Goal: Task Accomplishment & Management: Complete application form

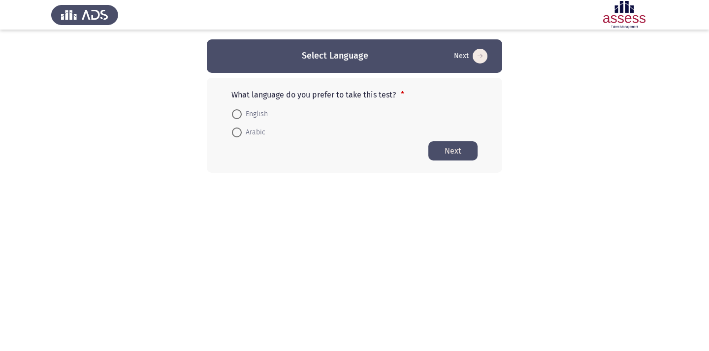
click at [239, 136] on span at bounding box center [237, 132] width 10 height 10
click at [239, 136] on input "Arabic" at bounding box center [237, 132] width 10 height 10
radio input "true"
click at [449, 154] on button "Next" at bounding box center [452, 150] width 49 height 19
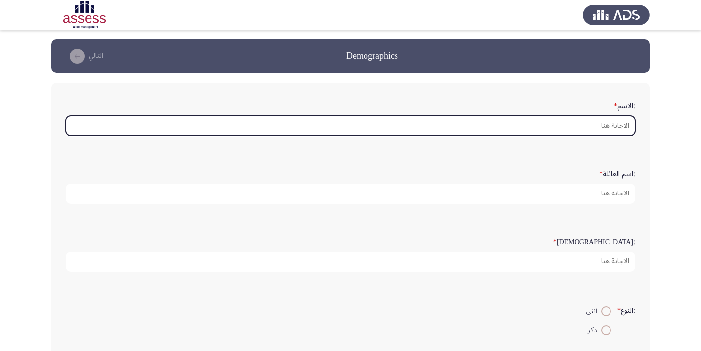
click at [599, 127] on input ":الاسم *" at bounding box center [350, 126] width 569 height 20
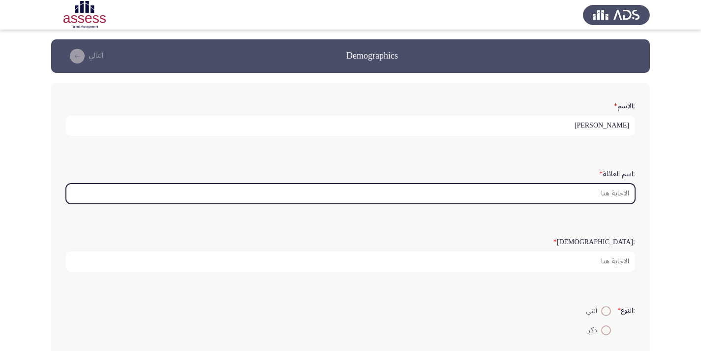
click at [619, 196] on input ":اسم العائلة *" at bounding box center [350, 194] width 569 height 20
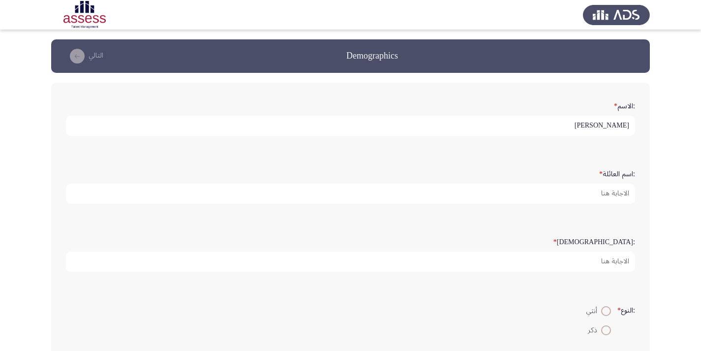
drag, startPoint x: 618, startPoint y: 134, endPoint x: 618, endPoint y: 126, distance: 7.9
click at [618, 126] on div ":الاسم * [PERSON_NAME] :اسم العائلة * :السن * :النوع * أنثي ذكر :البريد الإلكتر…" at bounding box center [350, 311] width 599 height 456
drag, startPoint x: 617, startPoint y: 127, endPoint x: 591, endPoint y: 127, distance: 26.6
click at [588, 127] on input "[PERSON_NAME]" at bounding box center [350, 126] width 569 height 20
click at [589, 127] on input "[PERSON_NAME]" at bounding box center [350, 126] width 569 height 20
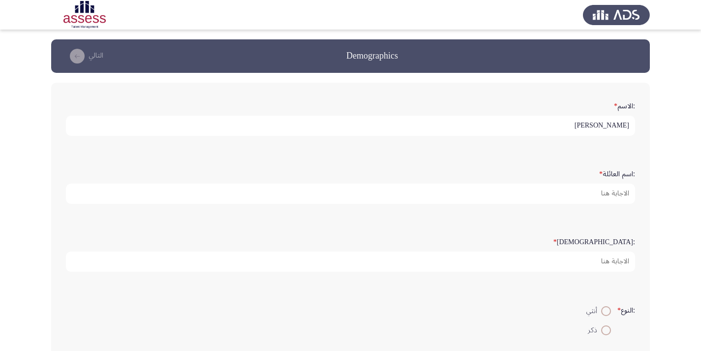
click at [701, 0] on html "Demographics التالي :الاسم * [PERSON_NAME] :اسم العائلة * :السن * :النوع * أنثي…" at bounding box center [350, 294] width 701 height 588
drag, startPoint x: 593, startPoint y: 127, endPoint x: 619, endPoint y: 124, distance: 26.3
click at [619, 124] on input "[PERSON_NAME]" at bounding box center [350, 126] width 569 height 20
type input "هناء"
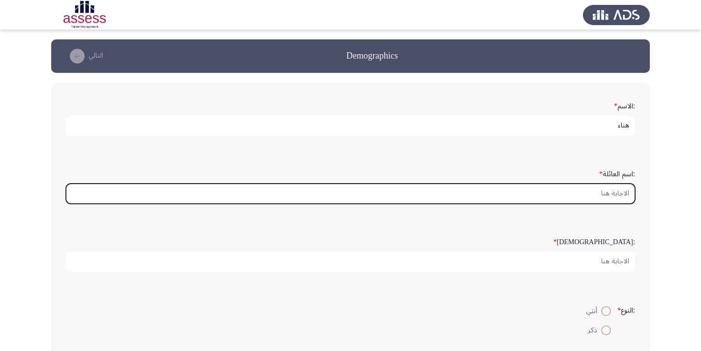
click at [611, 193] on input ":اسم العائلة *" at bounding box center [350, 194] width 569 height 20
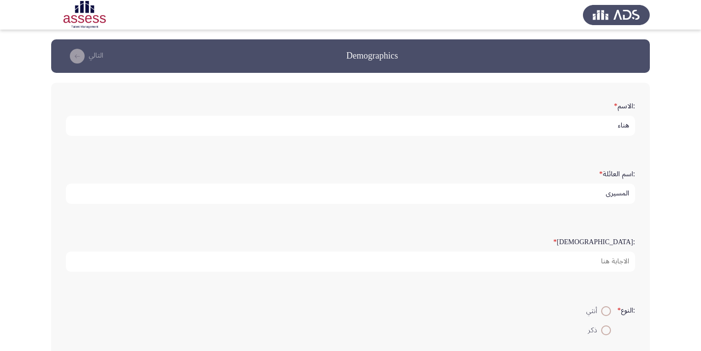
type input "المسيرى"
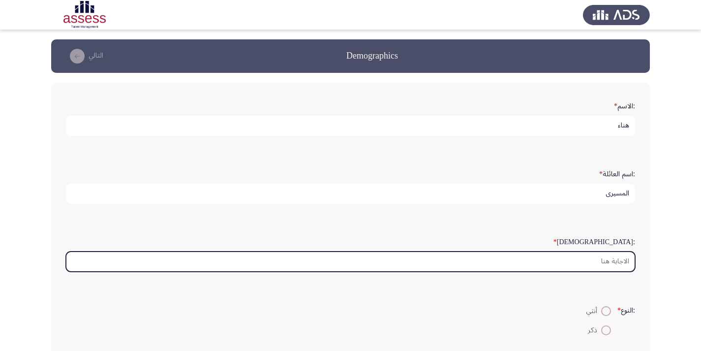
click at [622, 255] on input ":السن *" at bounding box center [350, 262] width 569 height 20
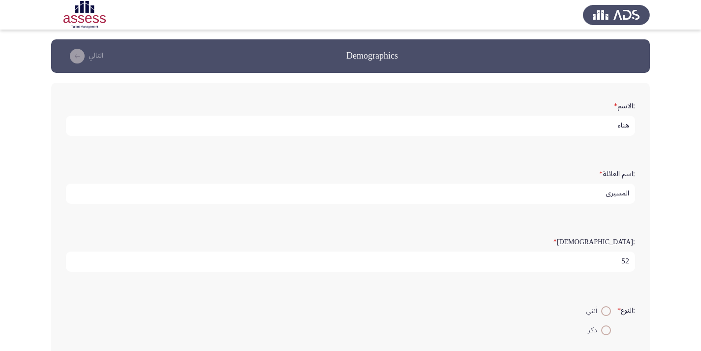
scroll to position [98, 0]
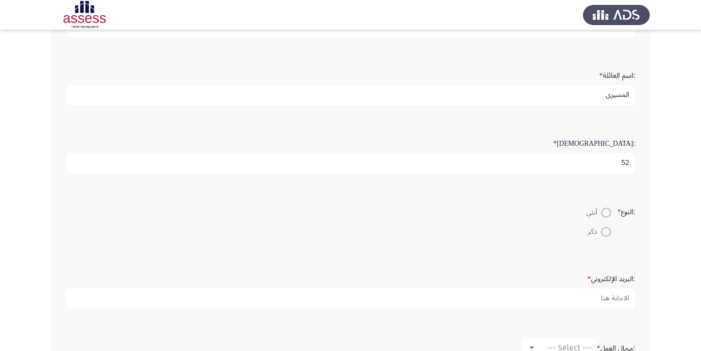
type input "52"
click at [602, 211] on span at bounding box center [606, 213] width 10 height 10
click at [602, 211] on input "أنثي" at bounding box center [606, 213] width 10 height 10
radio input "true"
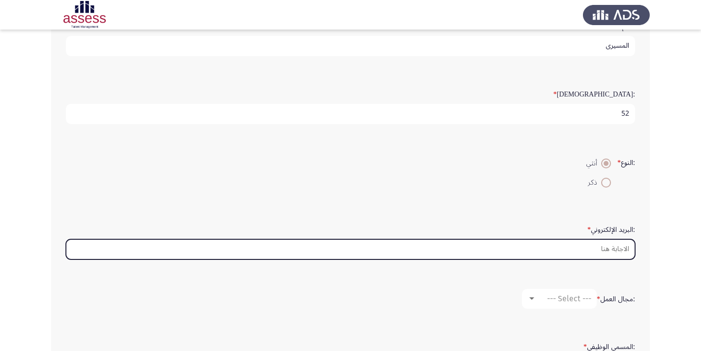
click at [608, 249] on input ":البريد الإلكتروني *" at bounding box center [350, 249] width 569 height 20
type input "ا"
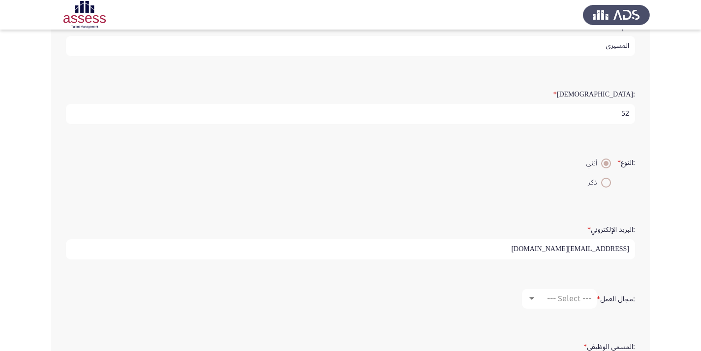
scroll to position [197, 0]
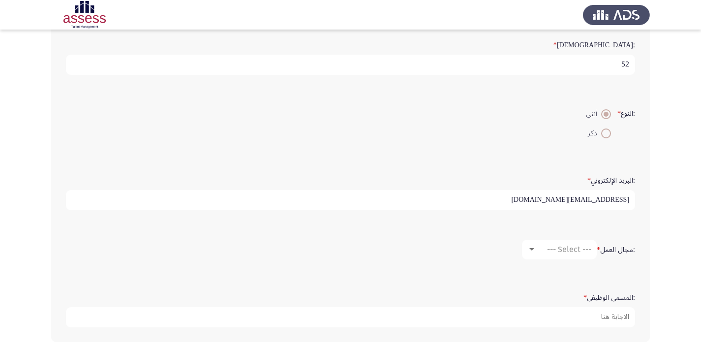
type input "[EMAIL_ADDRESS][DOMAIN_NAME]"
click at [571, 249] on span "--- Select ---" at bounding box center [569, 249] width 44 height 9
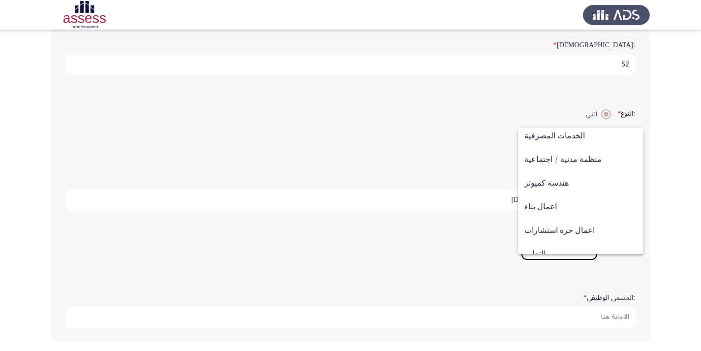
scroll to position [0, 0]
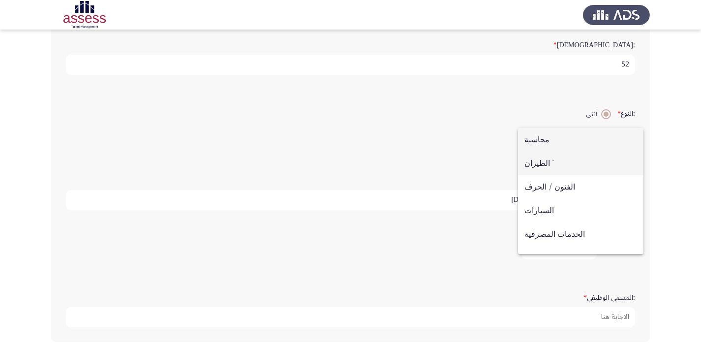
click at [532, 161] on span "الطيران `" at bounding box center [581, 164] width 113 height 24
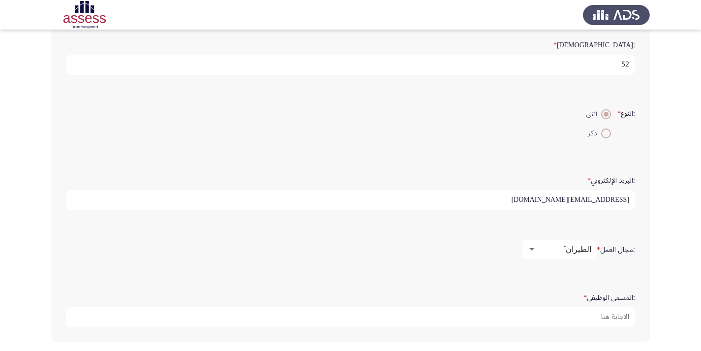
scroll to position [237, 0]
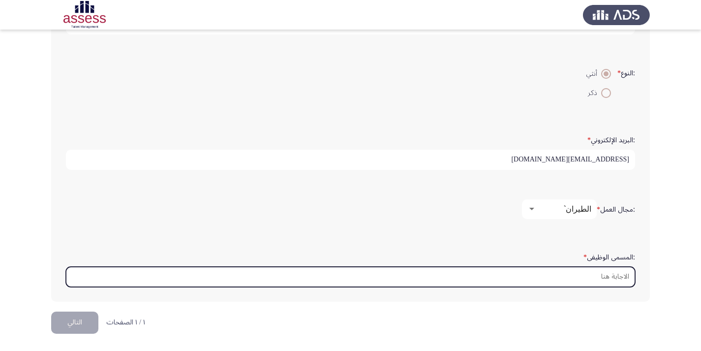
click at [590, 277] on input ":المسمى الوظيفى *" at bounding box center [350, 277] width 569 height 20
type input "l"
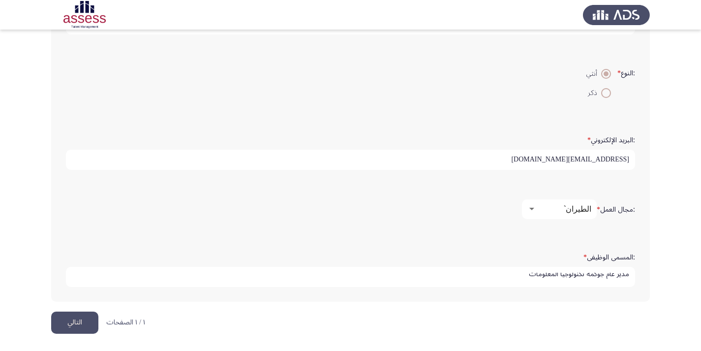
type input "مدير عام جوكمه تكنولوجيا المعلومات"
click at [68, 322] on button "التالي" at bounding box center [74, 323] width 47 height 22
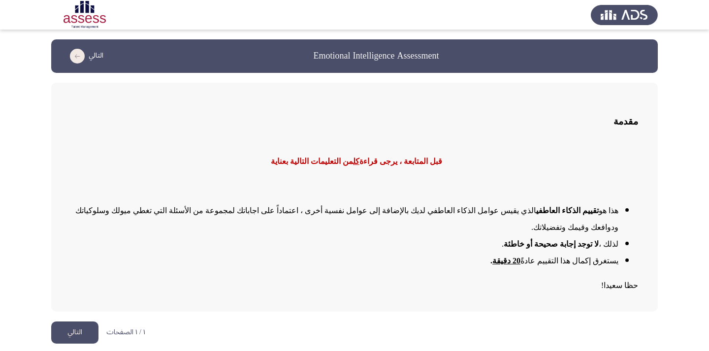
click at [75, 321] on button "التالي" at bounding box center [74, 332] width 47 height 22
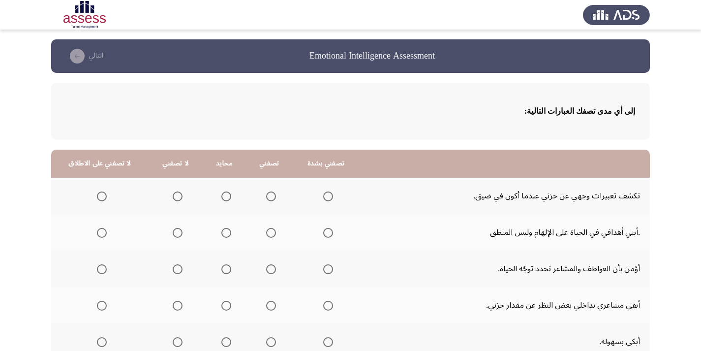
click at [269, 197] on span "Select an option" at bounding box center [271, 196] width 10 height 10
click at [269, 197] on input "Select an option" at bounding box center [271, 196] width 10 height 10
click at [98, 232] on span "Select an option" at bounding box center [102, 233] width 10 height 10
click at [98, 232] on input "Select an option" at bounding box center [102, 233] width 10 height 10
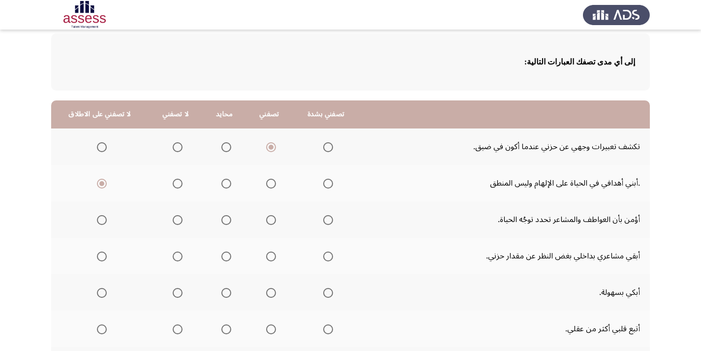
click at [224, 220] on span "Select an option" at bounding box center [226, 220] width 10 height 10
click at [224, 220] on input "Select an option" at bounding box center [226, 220] width 10 height 10
click at [174, 255] on span "Select an option" at bounding box center [178, 257] width 10 height 10
click at [174, 255] on input "Select an option" at bounding box center [178, 257] width 10 height 10
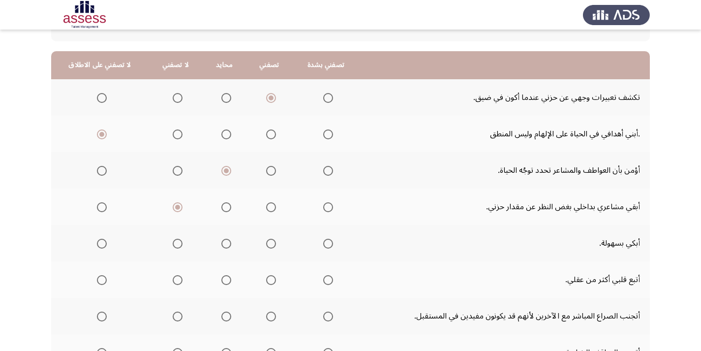
scroll to position [148, 0]
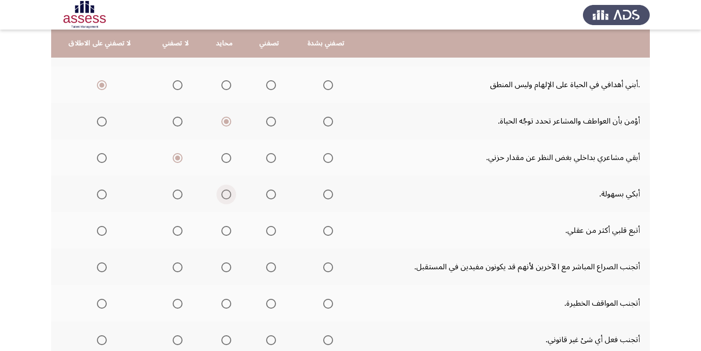
click at [223, 191] on span "Select an option" at bounding box center [226, 194] width 10 height 10
click at [223, 191] on input "Select an option" at bounding box center [226, 194] width 10 height 10
click at [174, 231] on span "Select an option" at bounding box center [178, 231] width 10 height 10
click at [174, 231] on input "Select an option" at bounding box center [178, 231] width 10 height 10
click at [177, 267] on span "Select an option" at bounding box center [178, 267] width 10 height 10
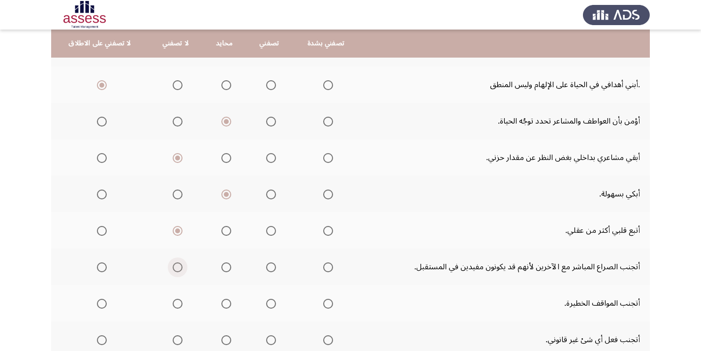
click at [177, 267] on input "Select an option" at bounding box center [178, 267] width 10 height 10
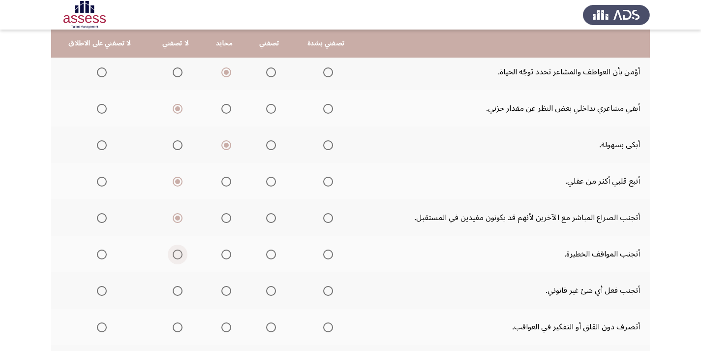
click at [174, 254] on span "Select an option" at bounding box center [178, 255] width 10 height 10
click at [174, 254] on input "Select an option" at bounding box center [178, 255] width 10 height 10
click at [226, 255] on span "Select an option" at bounding box center [226, 255] width 10 height 10
click at [226, 255] on input "Select an option" at bounding box center [226, 255] width 10 height 10
click at [323, 291] on span "Select an option" at bounding box center [328, 291] width 10 height 10
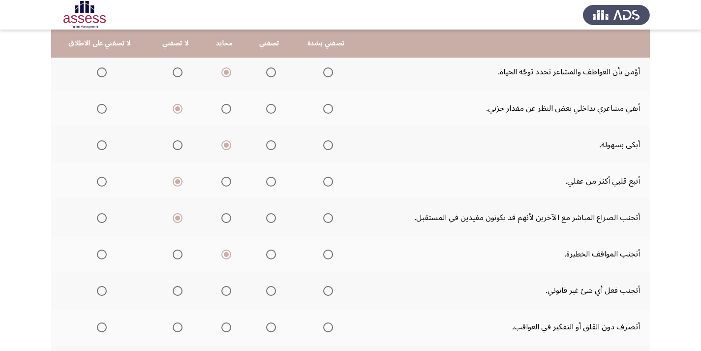
click at [323, 291] on input "Select an option" at bounding box center [328, 291] width 10 height 10
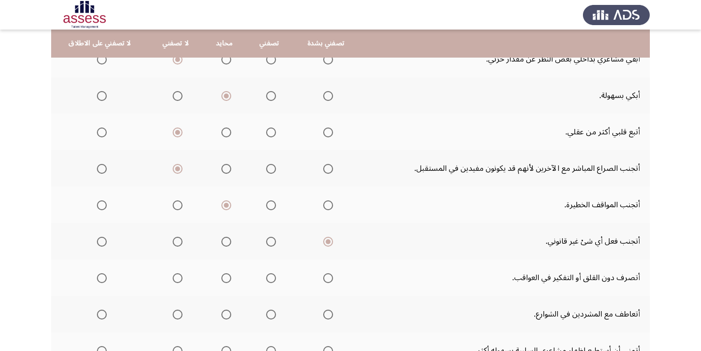
scroll to position [295, 0]
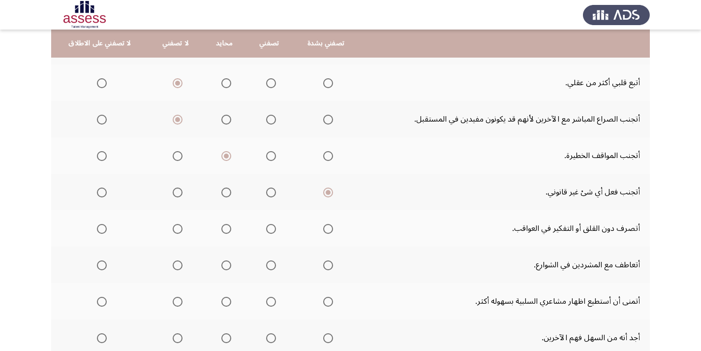
click at [177, 227] on span "Select an option" at bounding box center [178, 229] width 10 height 10
click at [177, 227] on input "Select an option" at bounding box center [178, 229] width 10 height 10
click at [266, 264] on span "Select an option" at bounding box center [271, 265] width 10 height 10
click at [266, 264] on input "Select an option" at bounding box center [271, 265] width 10 height 10
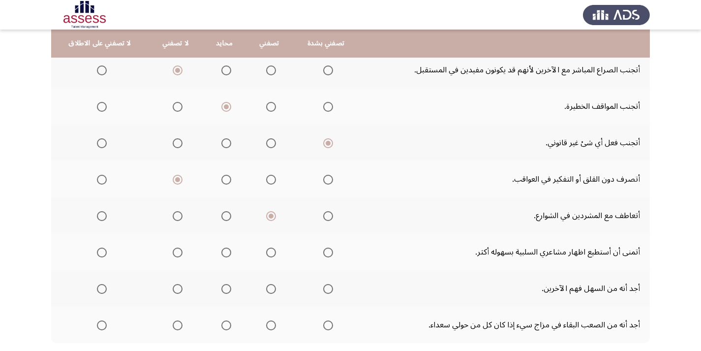
scroll to position [394, 0]
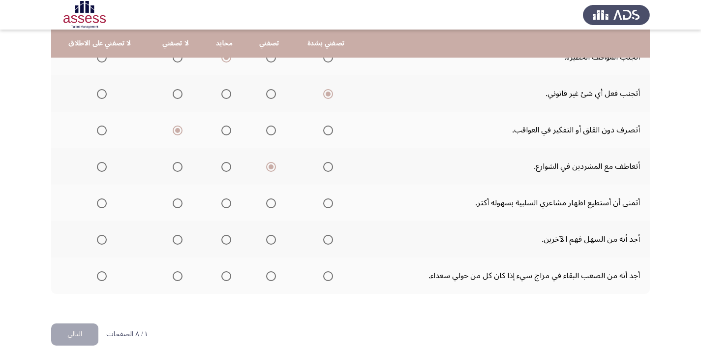
click at [175, 206] on span "Select an option" at bounding box center [178, 203] width 10 height 10
click at [175, 206] on input "Select an option" at bounding box center [178, 203] width 10 height 10
click at [222, 203] on span "Select an option" at bounding box center [226, 203] width 10 height 10
click at [222, 203] on input "Select an option" at bounding box center [226, 203] width 10 height 10
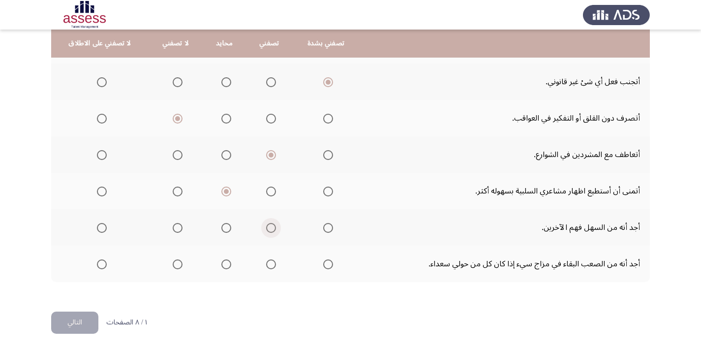
click at [271, 228] on span "Select an option" at bounding box center [271, 228] width 0 height 0
click at [268, 227] on input "Select an option" at bounding box center [271, 228] width 10 height 10
click at [269, 265] on span "Select an option" at bounding box center [271, 264] width 10 height 10
click at [269, 265] on input "Select an option" at bounding box center [271, 264] width 10 height 10
click at [82, 321] on button "التالي" at bounding box center [74, 323] width 47 height 22
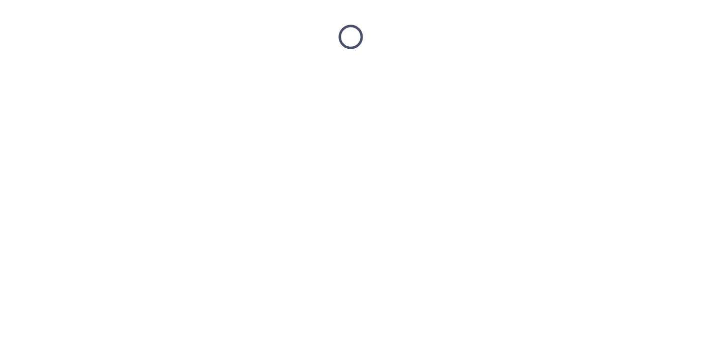
scroll to position [0, 0]
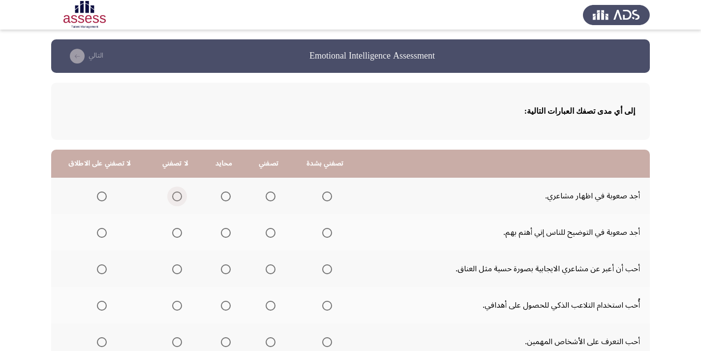
click at [173, 196] on span "Select an option" at bounding box center [177, 196] width 10 height 10
click at [173, 196] on input "Select an option" at bounding box center [177, 196] width 10 height 10
click at [102, 233] on span "Select an option" at bounding box center [102, 233] width 0 height 0
click at [100, 233] on input "Select an option" at bounding box center [102, 233] width 10 height 10
click at [326, 268] on span "Select an option" at bounding box center [327, 269] width 10 height 10
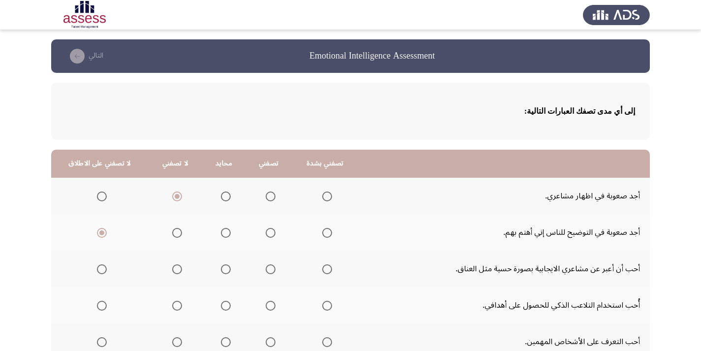
click at [326, 268] on input "Select an option" at bounding box center [327, 269] width 10 height 10
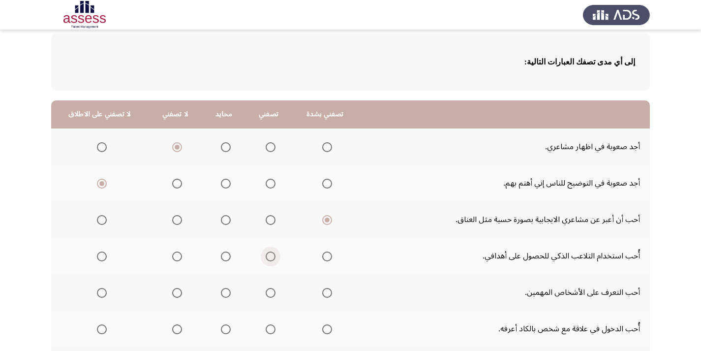
click at [270, 254] on span "Select an option" at bounding box center [271, 257] width 10 height 10
click at [270, 254] on input "Select an option" at bounding box center [271, 257] width 10 height 10
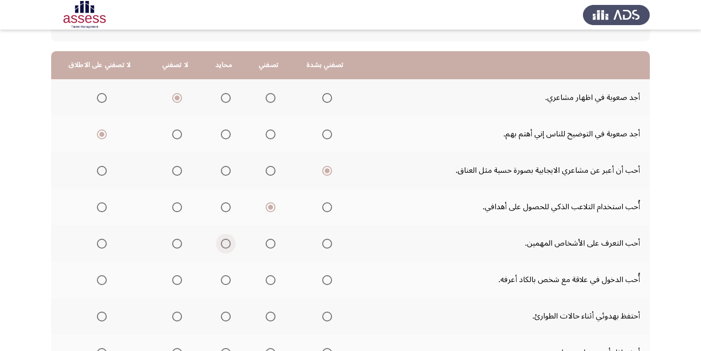
click at [221, 243] on span "Select an option" at bounding box center [226, 244] width 10 height 10
click at [221, 243] on input "Select an option" at bounding box center [226, 244] width 10 height 10
click at [172, 244] on span "Select an option" at bounding box center [177, 244] width 10 height 10
click at [172, 244] on input "Select an option" at bounding box center [177, 244] width 10 height 10
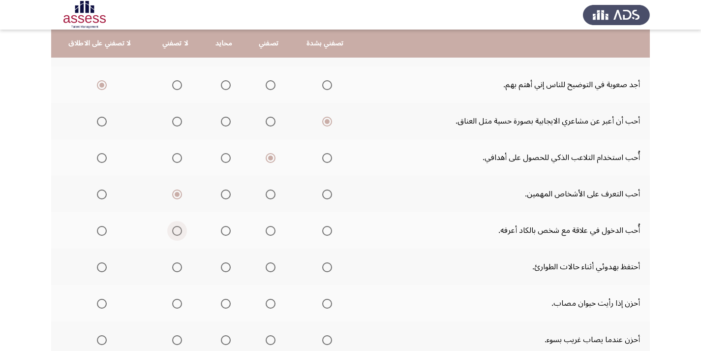
click at [177, 229] on span "Select an option" at bounding box center [177, 231] width 10 height 10
click at [177, 229] on input "Select an option" at bounding box center [177, 231] width 10 height 10
click at [222, 192] on span "Select an option" at bounding box center [226, 194] width 10 height 10
click at [222, 192] on input "Select an option" at bounding box center [226, 194] width 10 height 10
click at [324, 264] on span "Select an option" at bounding box center [327, 267] width 10 height 10
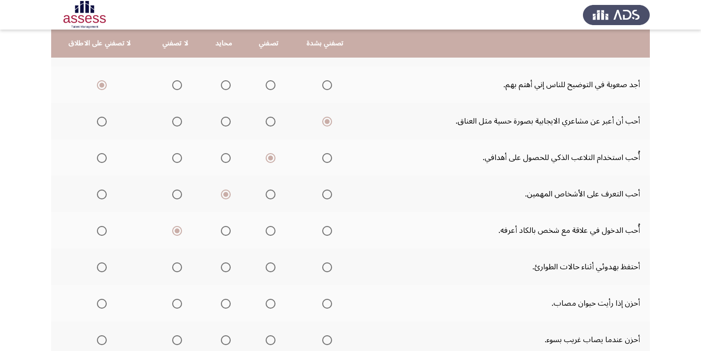
click at [324, 264] on input "Select an option" at bounding box center [327, 267] width 10 height 10
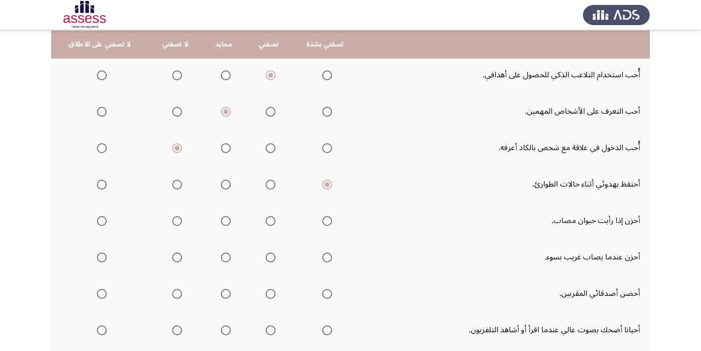
scroll to position [231, 0]
click at [266, 222] on span "Select an option" at bounding box center [271, 220] width 10 height 10
click at [266, 222] on input "Select an option" at bounding box center [271, 220] width 10 height 10
click at [266, 256] on span "Select an option" at bounding box center [271, 257] width 10 height 10
click at [266, 256] on input "Select an option" at bounding box center [271, 257] width 10 height 10
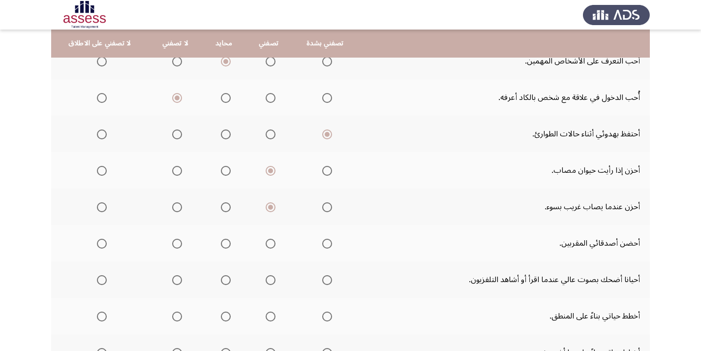
scroll to position [330, 0]
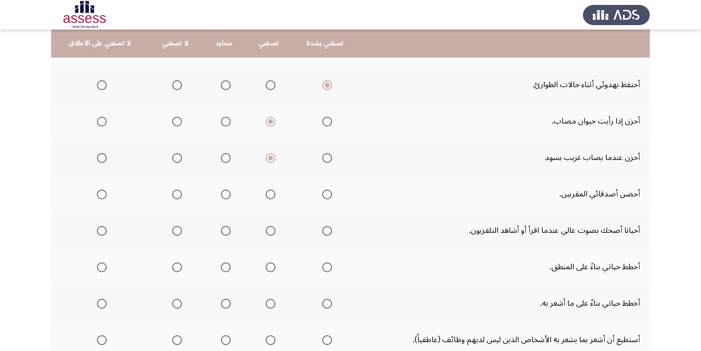
click at [326, 193] on span "Select an option" at bounding box center [327, 194] width 10 height 10
click at [326, 193] on input "Select an option" at bounding box center [327, 194] width 10 height 10
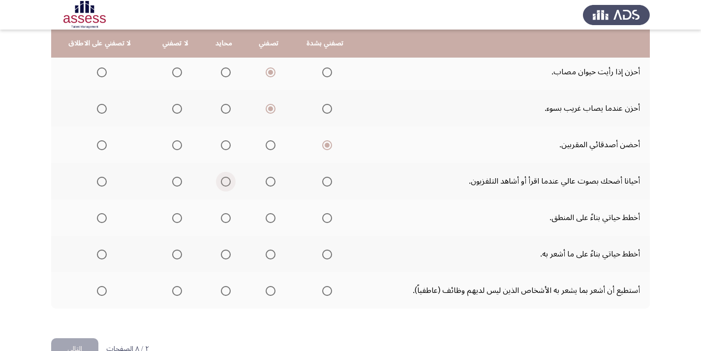
click at [221, 182] on span "Select an option" at bounding box center [226, 182] width 10 height 10
click at [221, 182] on input "Select an option" at bounding box center [226, 182] width 10 height 10
click at [266, 217] on span "Select an option" at bounding box center [271, 218] width 10 height 10
click at [266, 217] on input "Select an option" at bounding box center [271, 218] width 10 height 10
click at [267, 252] on span "Select an option" at bounding box center [271, 255] width 10 height 10
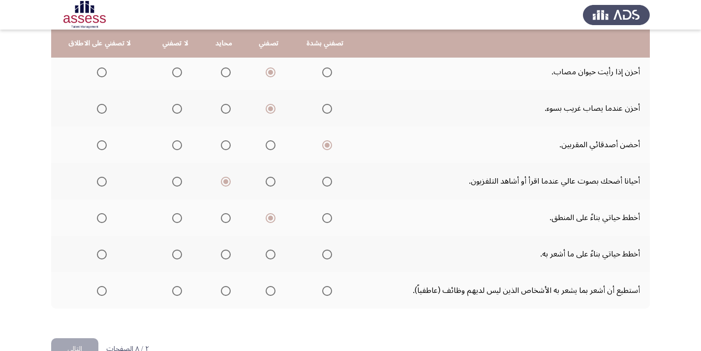
click at [267, 252] on input "Select an option" at bounding box center [271, 255] width 10 height 10
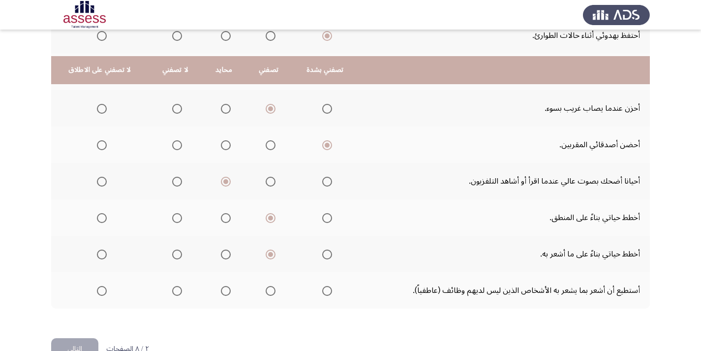
scroll to position [406, 0]
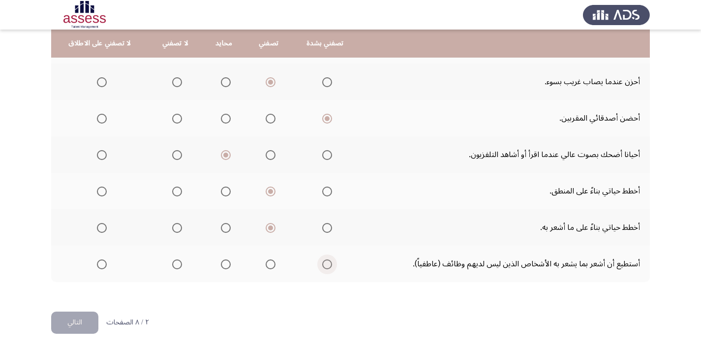
click at [325, 264] on span "Select an option" at bounding box center [327, 264] width 10 height 10
click at [325, 264] on input "Select an option" at bounding box center [327, 264] width 10 height 10
click at [84, 324] on button "التالي" at bounding box center [74, 323] width 47 height 22
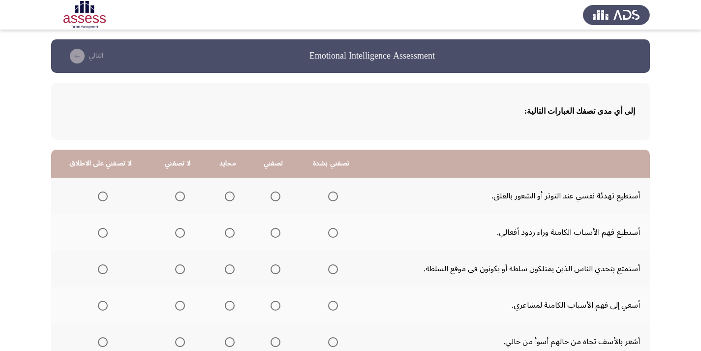
scroll to position [49, 0]
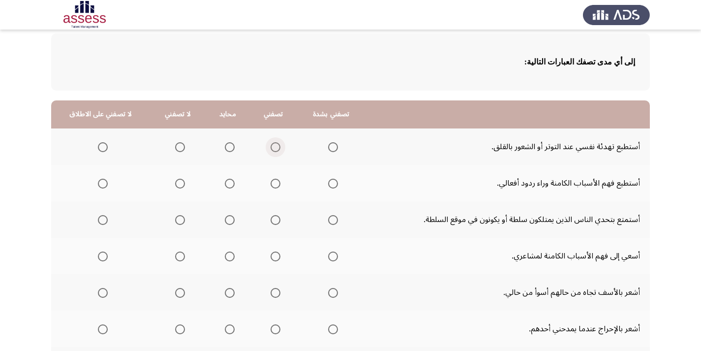
click at [271, 149] on span "Select an option" at bounding box center [276, 147] width 10 height 10
click at [271, 149] on input "Select an option" at bounding box center [276, 147] width 10 height 10
click at [271, 185] on span "Select an option" at bounding box center [276, 184] width 10 height 10
click at [271, 185] on input "Select an option" at bounding box center [276, 184] width 10 height 10
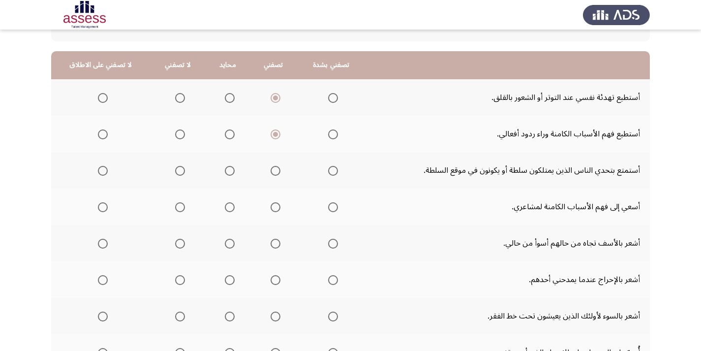
click at [178, 170] on span "Select an option" at bounding box center [180, 171] width 10 height 10
click at [178, 170] on input "Select an option" at bounding box center [180, 171] width 10 height 10
click at [328, 209] on span "Select an option" at bounding box center [333, 207] width 10 height 10
click at [328, 209] on input "Select an option" at bounding box center [333, 207] width 10 height 10
click at [330, 242] on span "Select an option" at bounding box center [333, 244] width 10 height 10
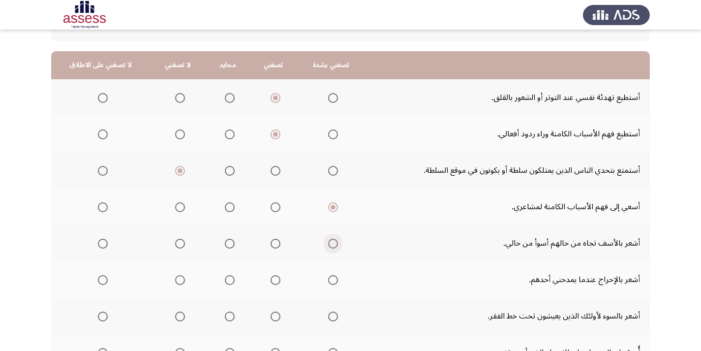
click at [330, 242] on input "Select an option" at bounding box center [333, 244] width 10 height 10
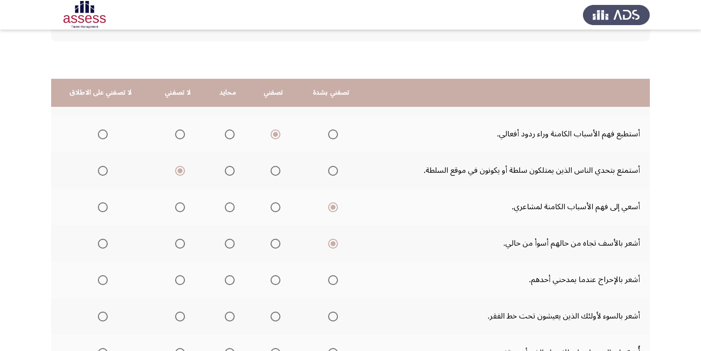
scroll to position [148, 0]
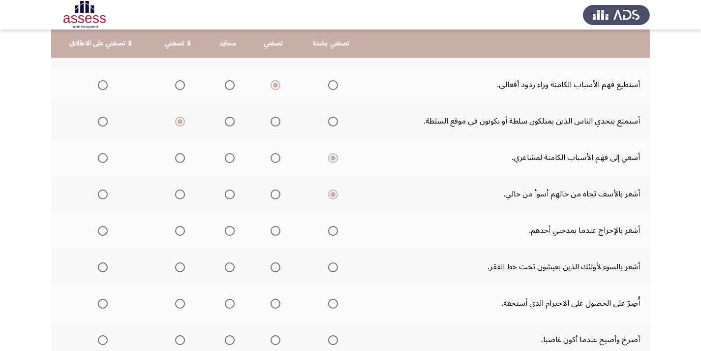
click at [271, 232] on span "Select an option" at bounding box center [276, 231] width 10 height 10
click at [271, 232] on input "Select an option" at bounding box center [276, 231] width 10 height 10
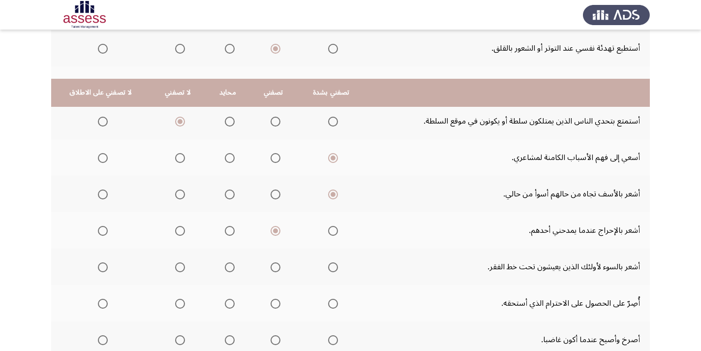
scroll to position [197, 0]
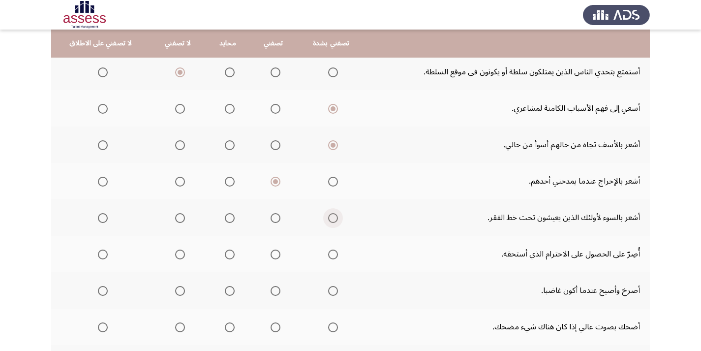
click at [332, 218] on span "Select an option" at bounding box center [333, 218] width 10 height 10
click at [332, 218] on input "Select an option" at bounding box center [333, 218] width 10 height 10
click at [328, 256] on span "Select an option" at bounding box center [333, 255] width 10 height 10
click at [328, 256] on input "Select an option" at bounding box center [333, 255] width 10 height 10
click at [271, 218] on span "Select an option" at bounding box center [276, 218] width 10 height 10
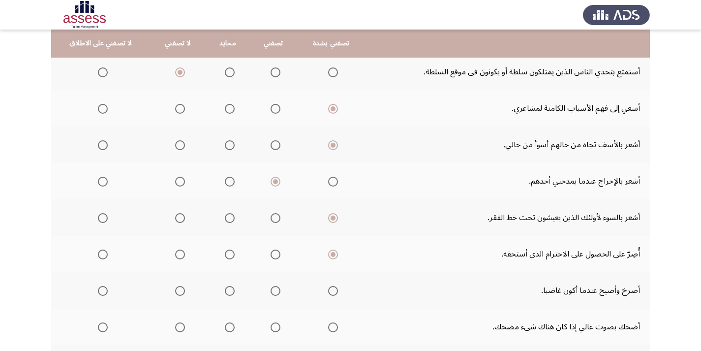
click at [271, 218] on input "Select an option" at bounding box center [276, 218] width 10 height 10
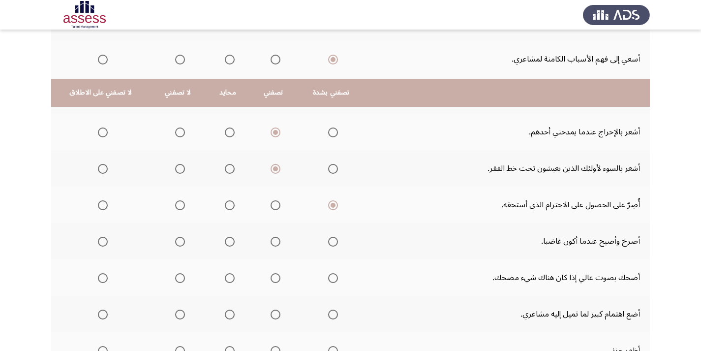
scroll to position [295, 0]
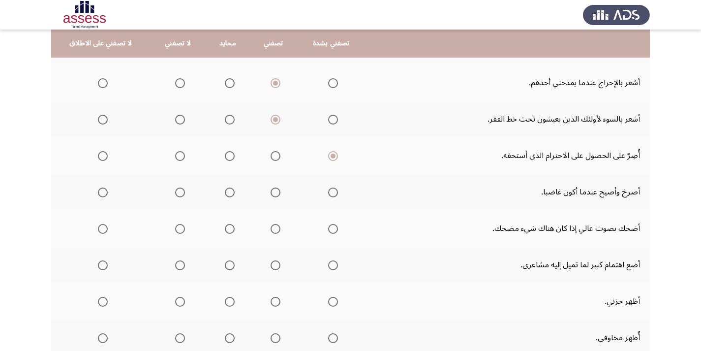
click at [225, 196] on span "Select an option" at bounding box center [230, 193] width 10 height 10
click at [225, 196] on input "Select an option" at bounding box center [230, 193] width 10 height 10
click at [271, 229] on span "Select an option" at bounding box center [276, 229] width 10 height 10
click at [271, 229] on input "Select an option" at bounding box center [276, 229] width 10 height 10
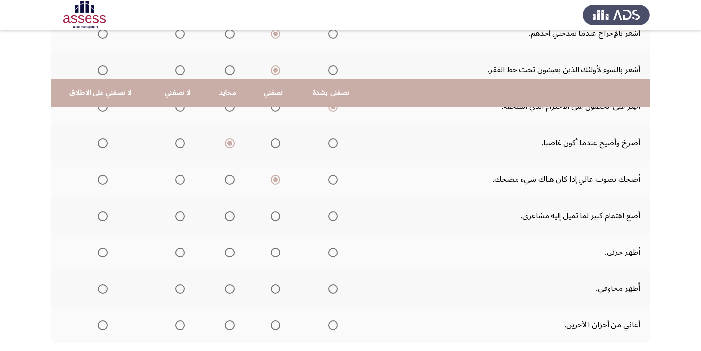
scroll to position [394, 0]
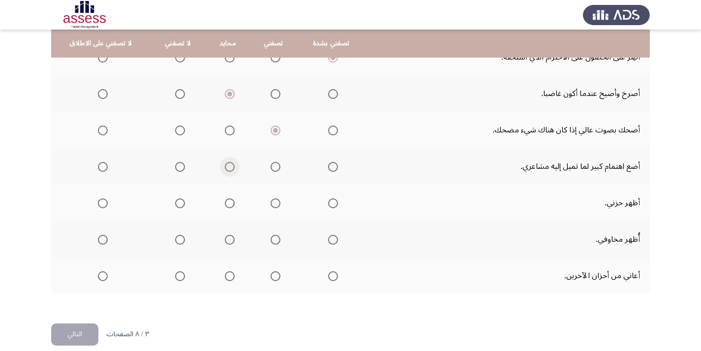
click at [226, 168] on span "Select an option" at bounding box center [230, 167] width 10 height 10
click at [226, 168] on input "Select an option" at bounding box center [230, 167] width 10 height 10
click at [273, 203] on span "Select an option" at bounding box center [276, 203] width 10 height 10
click at [273, 203] on input "Select an option" at bounding box center [276, 203] width 10 height 10
click at [271, 239] on span "Select an option" at bounding box center [276, 240] width 10 height 10
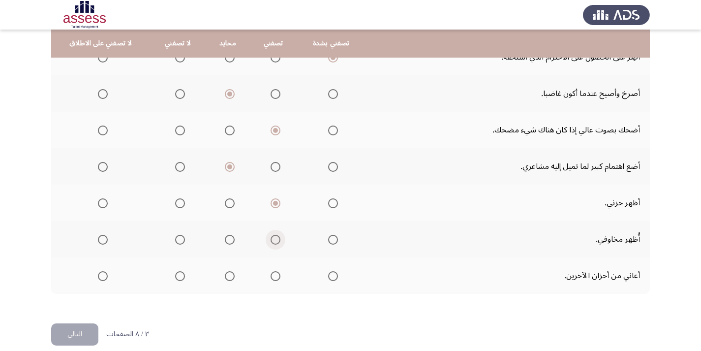
click at [271, 239] on input "Select an option" at bounding box center [276, 240] width 10 height 10
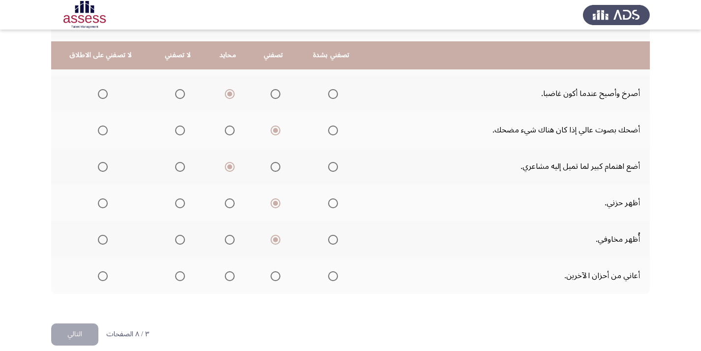
scroll to position [406, 0]
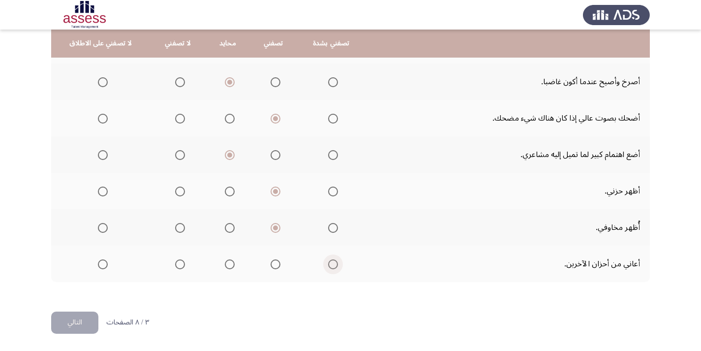
click at [328, 264] on span "Select an option" at bounding box center [333, 264] width 10 height 10
click at [328, 264] on input "Select an option" at bounding box center [333, 264] width 10 height 10
click at [79, 325] on button "التالي" at bounding box center [74, 323] width 47 height 22
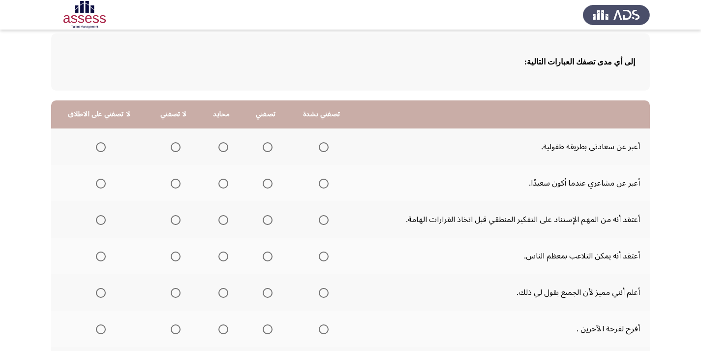
scroll to position [98, 0]
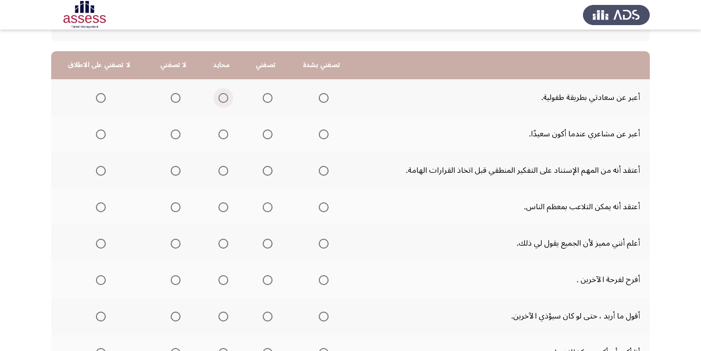
click at [222, 97] on span "Select an option" at bounding box center [224, 98] width 10 height 10
click at [222, 97] on input "Select an option" at bounding box center [224, 98] width 10 height 10
click at [264, 133] on span "Select an option" at bounding box center [268, 134] width 10 height 10
click at [264, 133] on input "Select an option" at bounding box center [268, 134] width 10 height 10
click at [319, 168] on span "Select an option" at bounding box center [324, 171] width 10 height 10
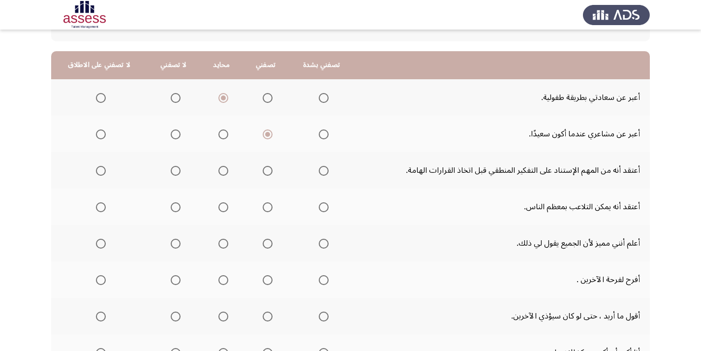
click at [319, 168] on input "Select an option" at bounding box center [324, 171] width 10 height 10
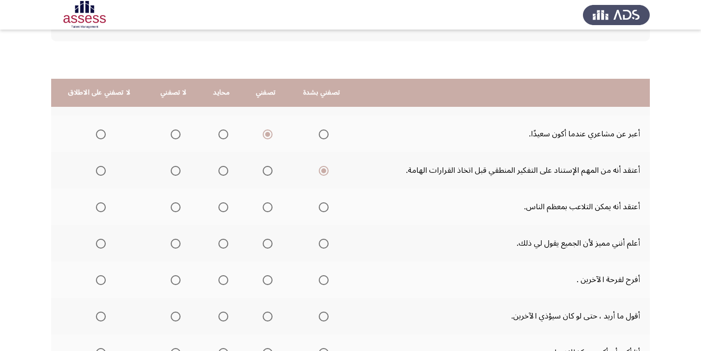
scroll to position [148, 0]
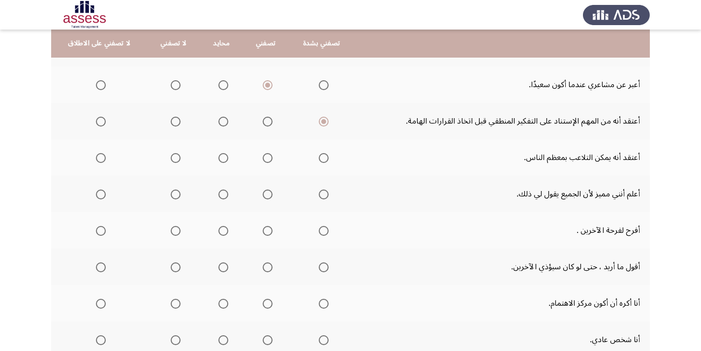
click at [171, 159] on span "Select an option" at bounding box center [176, 158] width 10 height 10
click at [171, 159] on input "Select an option" at bounding box center [176, 158] width 10 height 10
click at [220, 158] on span "Select an option" at bounding box center [224, 158] width 10 height 10
click at [220, 158] on input "Select an option" at bounding box center [224, 158] width 10 height 10
click at [263, 194] on span "Select an option" at bounding box center [268, 194] width 10 height 10
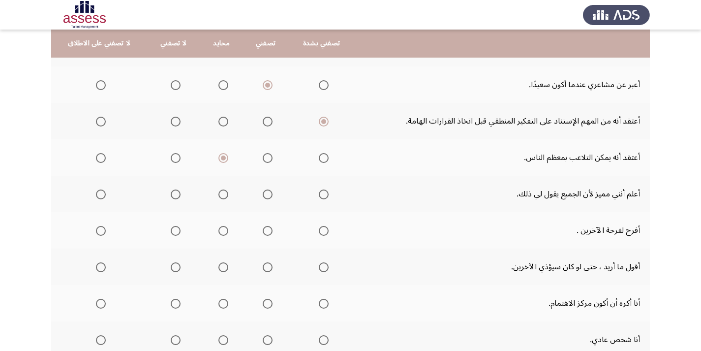
click at [263, 194] on input "Select an option" at bounding box center [268, 194] width 10 height 10
click at [323, 228] on span "Select an option" at bounding box center [324, 231] width 10 height 10
click at [323, 228] on input "Select an option" at bounding box center [324, 231] width 10 height 10
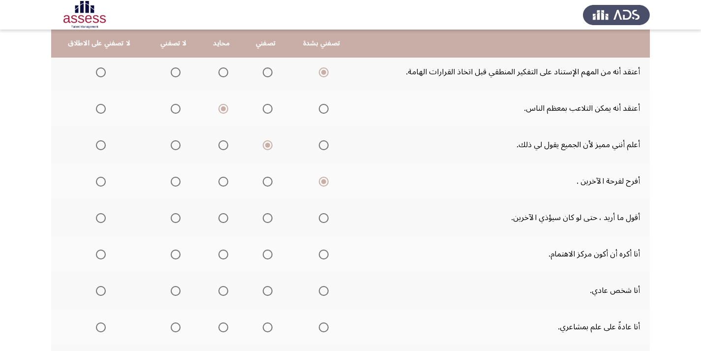
scroll to position [246, 0]
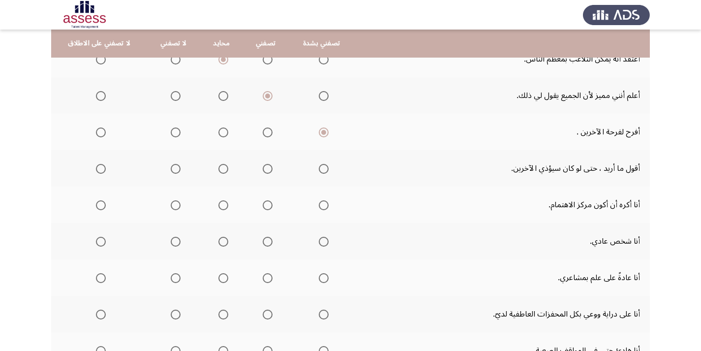
click at [100, 171] on span "Select an option" at bounding box center [101, 169] width 10 height 10
click at [100, 171] on input "Select an option" at bounding box center [101, 169] width 10 height 10
click at [222, 203] on span "Select an option" at bounding box center [224, 205] width 10 height 10
click at [222, 203] on input "Select an option" at bounding box center [224, 205] width 10 height 10
click at [171, 243] on span "Select an option" at bounding box center [176, 242] width 10 height 10
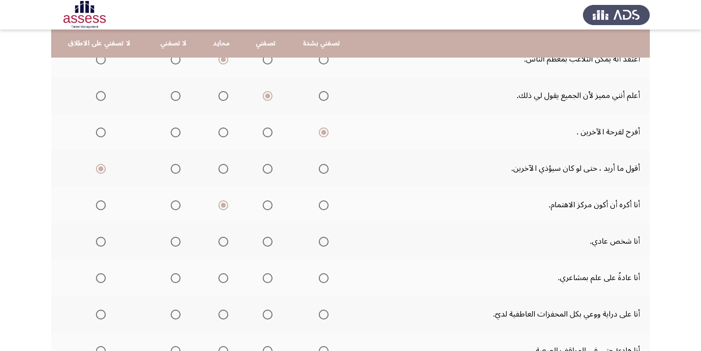
click at [171, 243] on input "Select an option" at bounding box center [176, 242] width 10 height 10
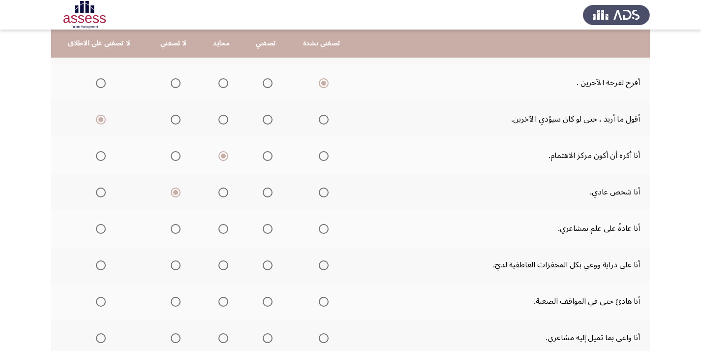
click at [319, 231] on span "Select an option" at bounding box center [324, 229] width 10 height 10
click at [319, 231] on input "Select an option" at bounding box center [324, 229] width 10 height 10
click at [319, 264] on span "Select an option" at bounding box center [324, 265] width 10 height 10
click at [319, 264] on input "Select an option" at bounding box center [324, 265] width 10 height 10
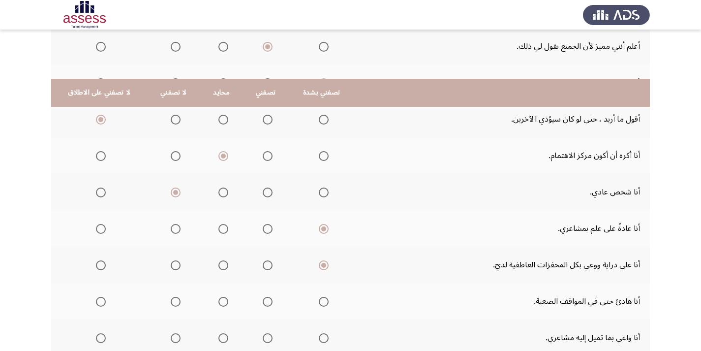
scroll to position [345, 0]
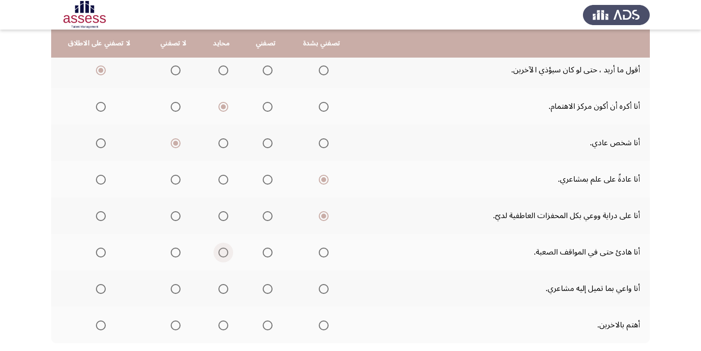
click at [221, 251] on span "Select an option" at bounding box center [224, 253] width 10 height 10
click at [221, 251] on input "Select an option" at bounding box center [224, 253] width 10 height 10
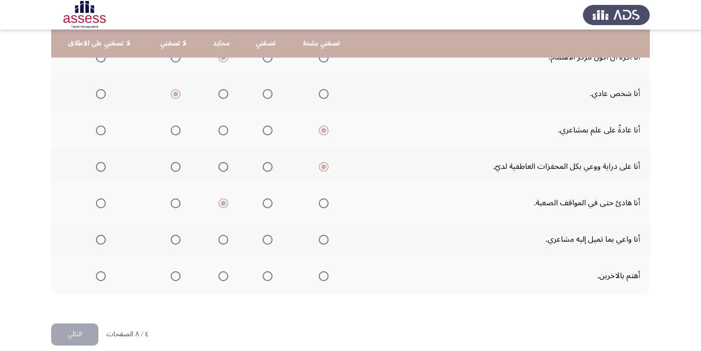
click at [319, 241] on span "Select an option" at bounding box center [324, 240] width 10 height 10
click at [319, 241] on input "Select an option" at bounding box center [324, 240] width 10 height 10
click at [264, 277] on span "Select an option" at bounding box center [268, 276] width 10 height 10
click at [264, 277] on input "Select an option" at bounding box center [268, 276] width 10 height 10
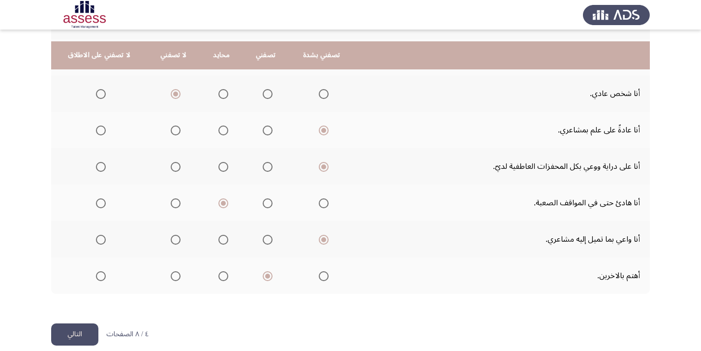
scroll to position [406, 0]
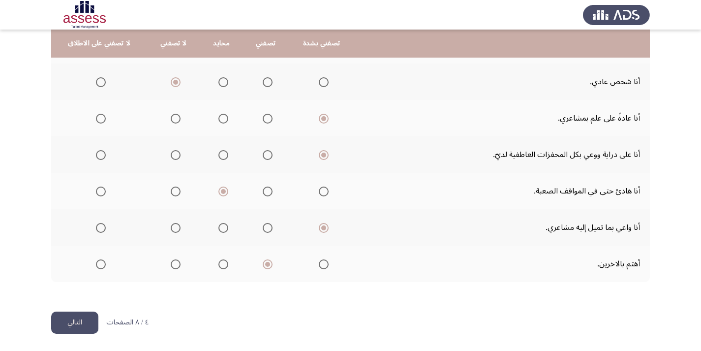
click at [63, 320] on button "التالي" at bounding box center [74, 323] width 47 height 22
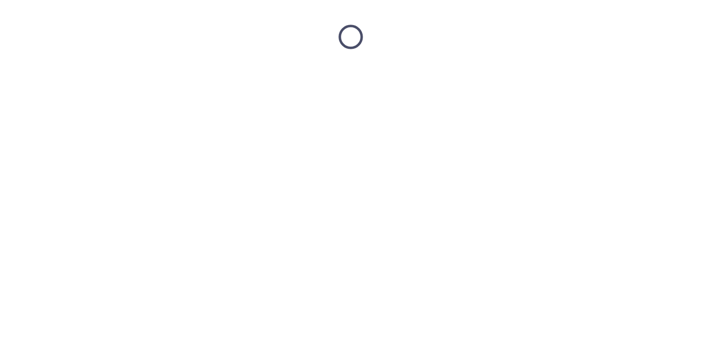
scroll to position [0, 0]
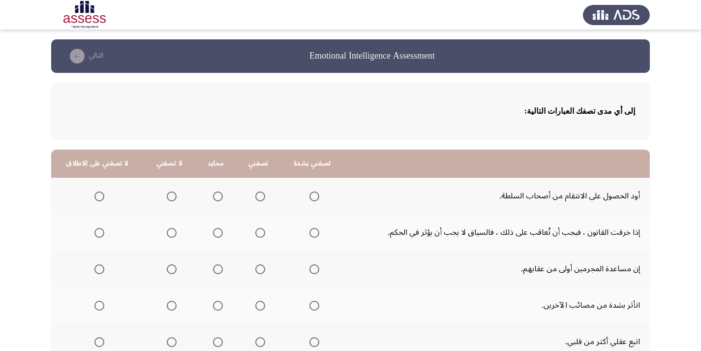
click at [98, 195] on span "Select an option" at bounding box center [99, 196] width 10 height 10
click at [98, 195] on input "Select an option" at bounding box center [99, 196] width 10 height 10
click at [215, 234] on span "Select an option" at bounding box center [218, 233] width 10 height 10
click at [215, 234] on input "Select an option" at bounding box center [218, 233] width 10 height 10
click at [95, 267] on span "Select an option" at bounding box center [99, 269] width 10 height 10
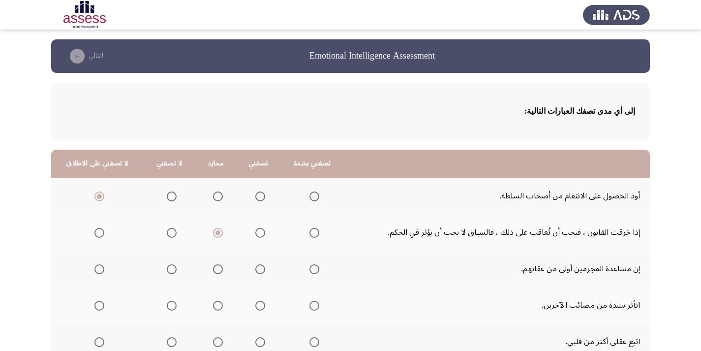
click at [95, 267] on input "Select an option" at bounding box center [99, 269] width 10 height 10
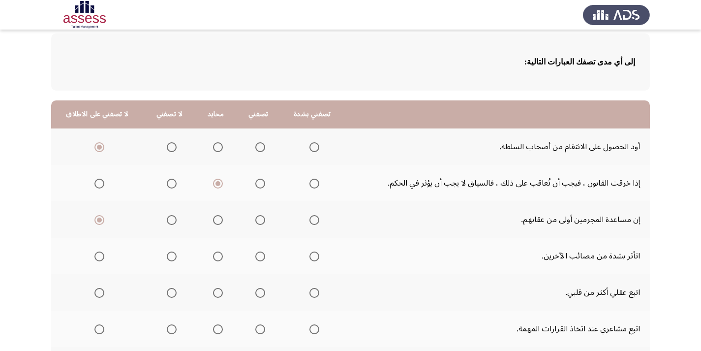
scroll to position [98, 0]
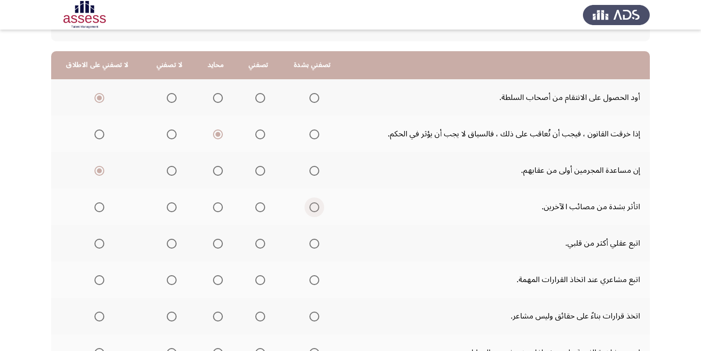
click at [310, 208] on span "Select an option" at bounding box center [315, 207] width 10 height 10
click at [310, 208] on input "Select an option" at bounding box center [315, 207] width 10 height 10
click at [255, 242] on span "Select an option" at bounding box center [260, 244] width 10 height 10
click at [255, 242] on input "Select an option" at bounding box center [260, 244] width 10 height 10
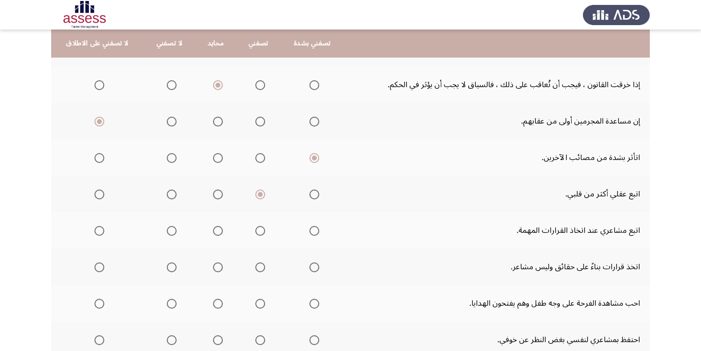
click at [168, 232] on span "Select an option" at bounding box center [172, 231] width 10 height 10
click at [168, 232] on input "Select an option" at bounding box center [172, 231] width 10 height 10
click at [256, 265] on span "Select an option" at bounding box center [260, 267] width 10 height 10
click at [256, 265] on input "Select an option" at bounding box center [260, 267] width 10 height 10
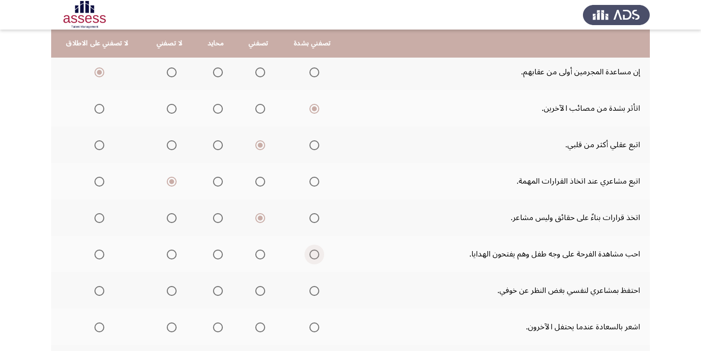
click at [314, 253] on span "Select an option" at bounding box center [315, 255] width 10 height 10
click at [314, 253] on input "Select an option" at bounding box center [315, 255] width 10 height 10
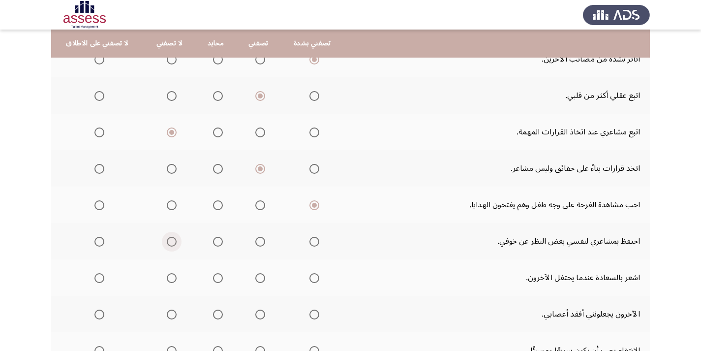
click at [169, 241] on span "Select an option" at bounding box center [172, 242] width 10 height 10
click at [169, 241] on input "Select an option" at bounding box center [172, 242] width 10 height 10
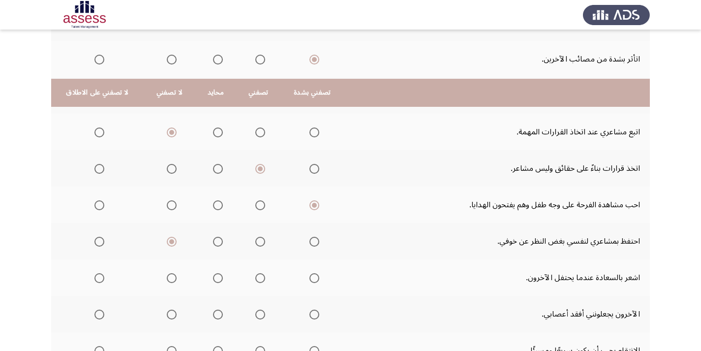
scroll to position [295, 0]
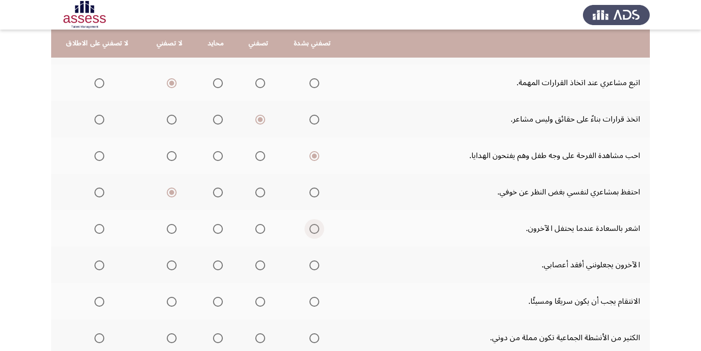
click at [312, 229] on span "Select an option" at bounding box center [315, 229] width 10 height 10
click at [312, 229] on input "Select an option" at bounding box center [315, 229] width 10 height 10
click at [169, 264] on span "Select an option" at bounding box center [172, 265] width 10 height 10
click at [169, 264] on input "Select an option" at bounding box center [172, 265] width 10 height 10
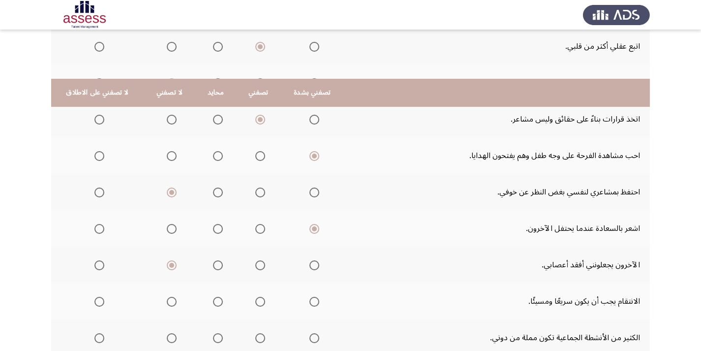
scroll to position [345, 0]
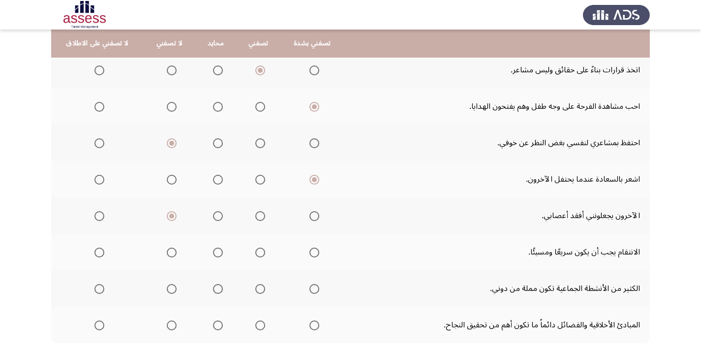
click at [99, 252] on span "Select an option" at bounding box center [99, 252] width 0 height 0
click at [97, 252] on input "Select an option" at bounding box center [99, 253] width 10 height 10
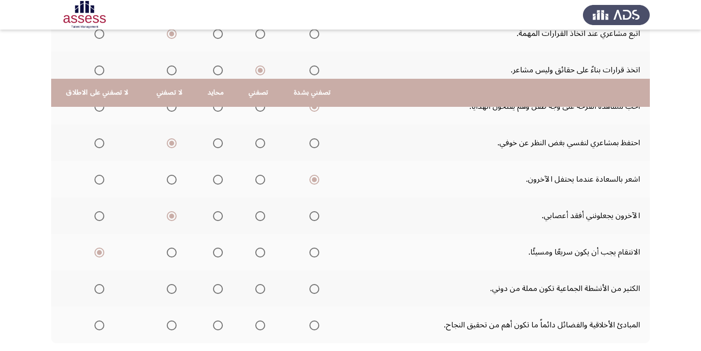
scroll to position [394, 0]
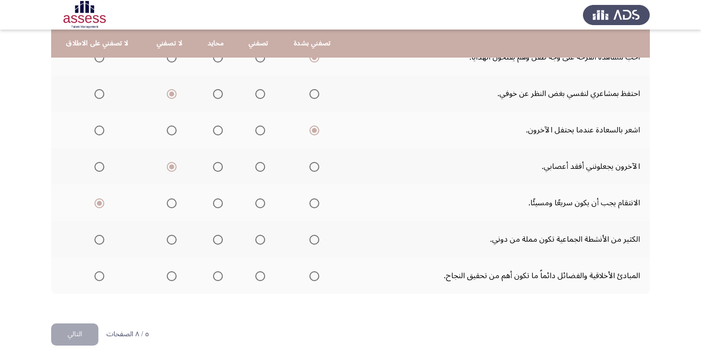
click at [218, 240] on span "Select an option" at bounding box center [218, 240] width 0 height 0
click at [214, 239] on input "Select an option" at bounding box center [218, 240] width 10 height 10
click at [311, 280] on span "Select an option" at bounding box center [315, 276] width 10 height 10
click at [311, 280] on input "Select an option" at bounding box center [315, 276] width 10 height 10
click at [77, 332] on button "التالي" at bounding box center [74, 334] width 47 height 22
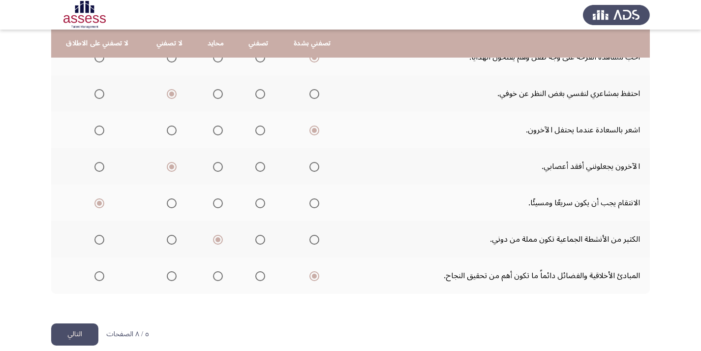
scroll to position [0, 0]
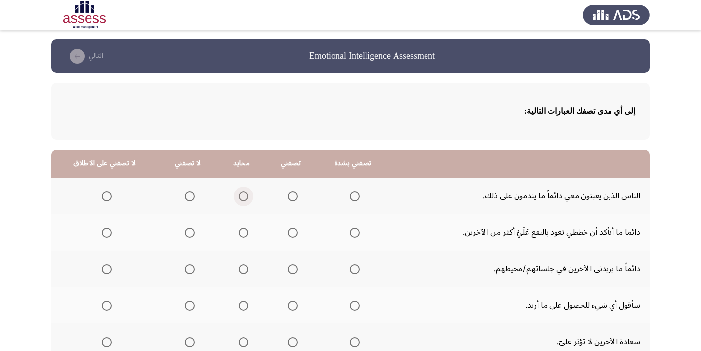
click at [239, 197] on span "Select an option" at bounding box center [244, 196] width 10 height 10
click at [239, 197] on input "Select an option" at bounding box center [244, 196] width 10 height 10
click at [186, 234] on span "Select an option" at bounding box center [190, 233] width 10 height 10
click at [186, 234] on input "Select an option" at bounding box center [190, 233] width 10 height 10
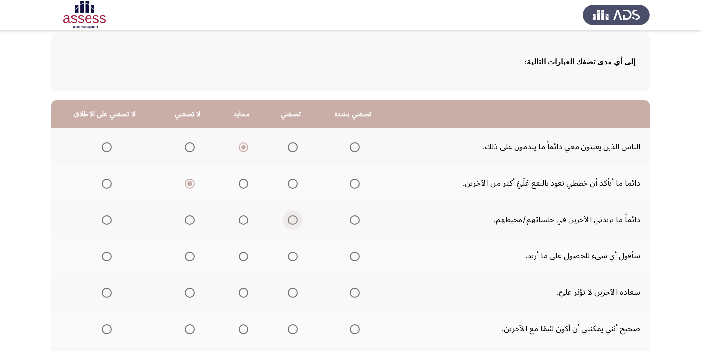
click at [288, 223] on span "Select an option" at bounding box center [293, 220] width 10 height 10
click at [288, 223] on input "Select an option" at bounding box center [293, 220] width 10 height 10
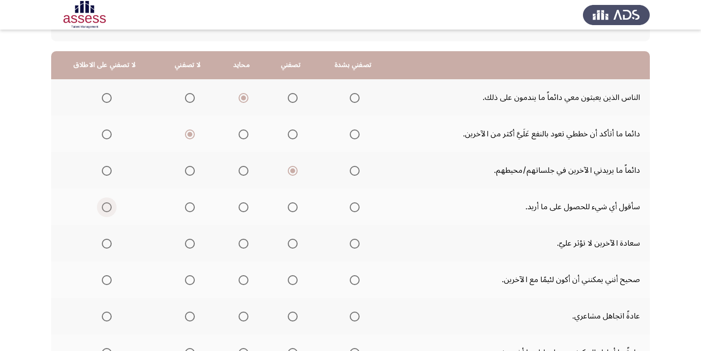
click at [104, 209] on span "Select an option" at bounding box center [107, 207] width 10 height 10
click at [104, 209] on input "Select an option" at bounding box center [107, 207] width 10 height 10
click at [185, 244] on span "Select an option" at bounding box center [190, 244] width 10 height 10
click at [185, 244] on input "Select an option" at bounding box center [190, 244] width 10 height 10
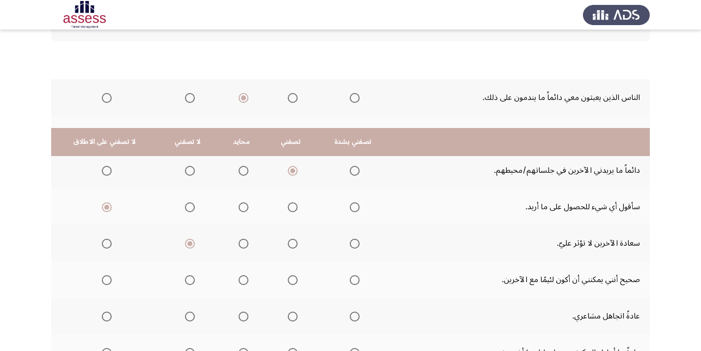
scroll to position [197, 0]
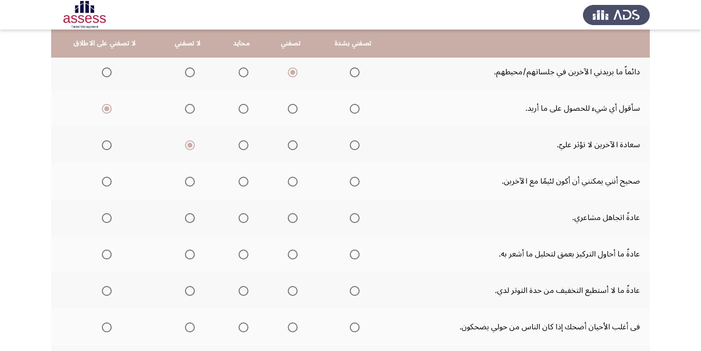
click at [240, 183] on span "Select an option" at bounding box center [244, 182] width 10 height 10
click at [240, 183] on input "Select an option" at bounding box center [244, 182] width 10 height 10
click at [185, 216] on span "Select an option" at bounding box center [190, 218] width 10 height 10
click at [185, 216] on input "Select an option" at bounding box center [190, 218] width 10 height 10
click at [292, 254] on span "Select an option" at bounding box center [293, 255] width 10 height 10
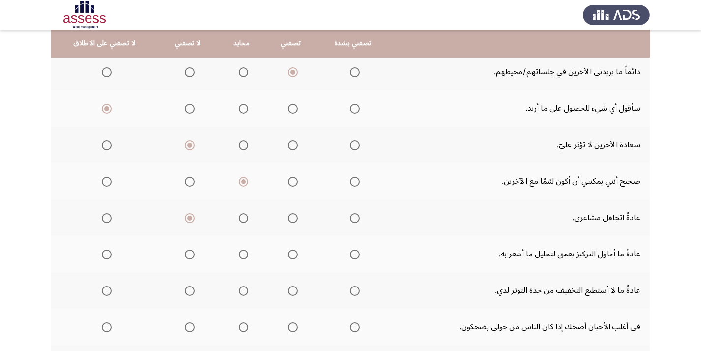
click at [292, 254] on input "Select an option" at bounding box center [293, 255] width 10 height 10
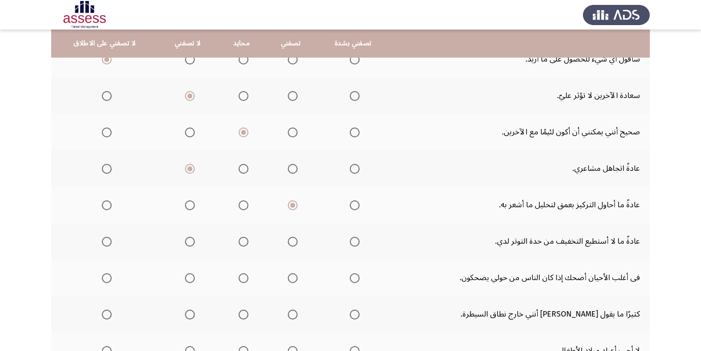
scroll to position [295, 0]
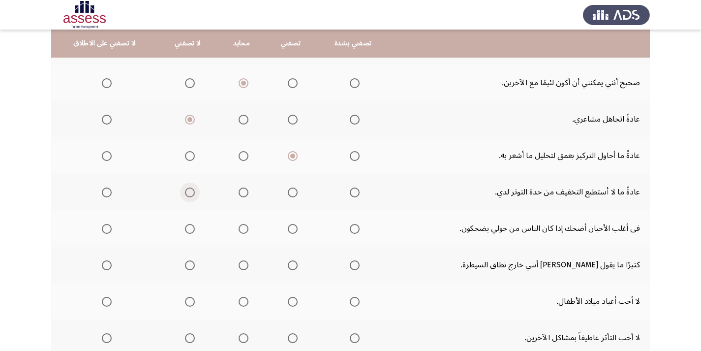
click at [190, 192] on span "Select an option" at bounding box center [190, 192] width 0 height 0
click at [187, 192] on input "Select an option" at bounding box center [190, 193] width 10 height 10
click at [186, 230] on span "Select an option" at bounding box center [190, 229] width 10 height 10
click at [186, 230] on input "Select an option" at bounding box center [190, 229] width 10 height 10
click at [103, 267] on span "Select an option" at bounding box center [107, 265] width 10 height 10
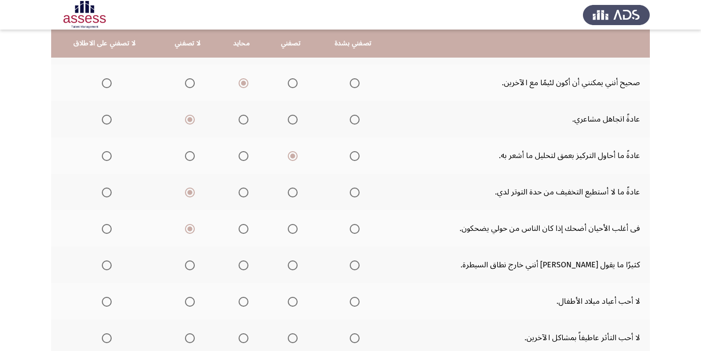
click at [103, 267] on input "Select an option" at bounding box center [107, 265] width 10 height 10
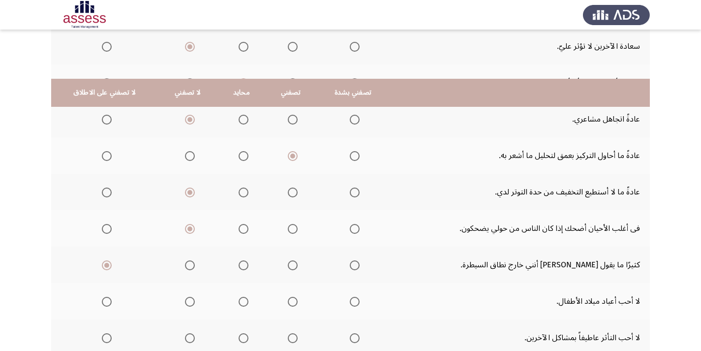
scroll to position [345, 0]
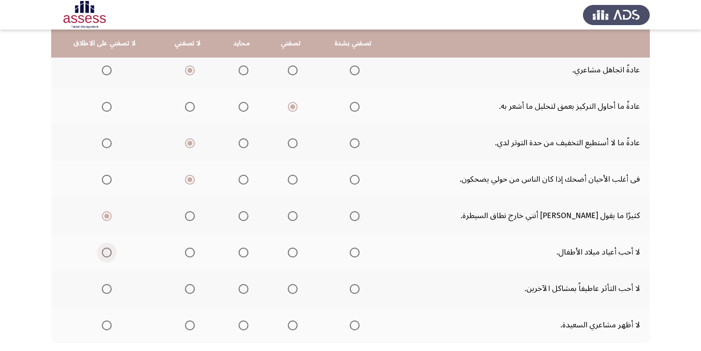
click at [105, 253] on span "Select an option" at bounding box center [107, 253] width 10 height 10
click at [105, 253] on input "Select an option" at bounding box center [107, 253] width 10 height 10
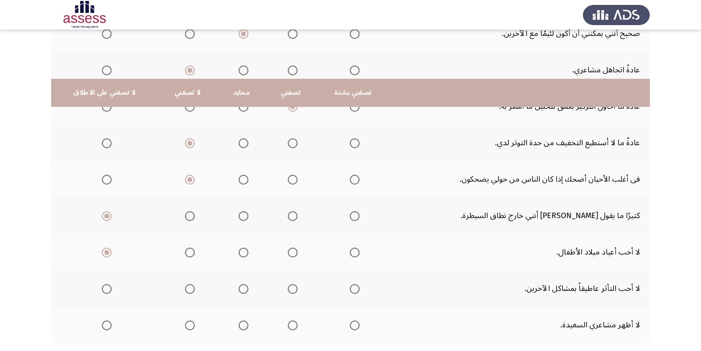
scroll to position [394, 0]
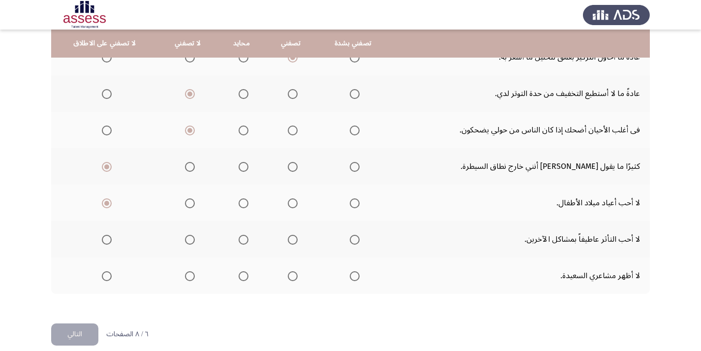
click at [189, 239] on span "Select an option" at bounding box center [190, 240] width 10 height 10
click at [189, 239] on input "Select an option" at bounding box center [190, 240] width 10 height 10
click at [185, 278] on span "Select an option" at bounding box center [190, 276] width 10 height 10
click at [185, 278] on input "Select an option" at bounding box center [190, 276] width 10 height 10
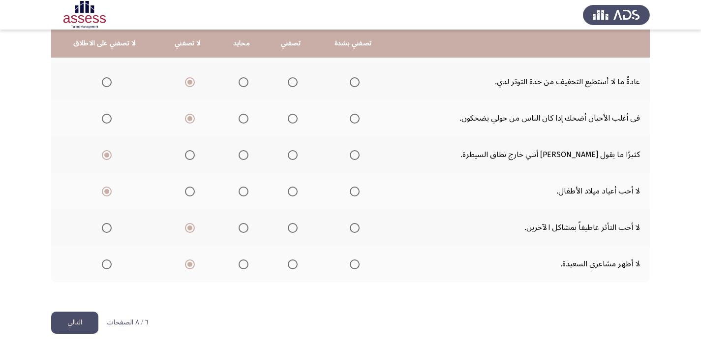
click at [83, 319] on button "التالي" at bounding box center [74, 323] width 47 height 22
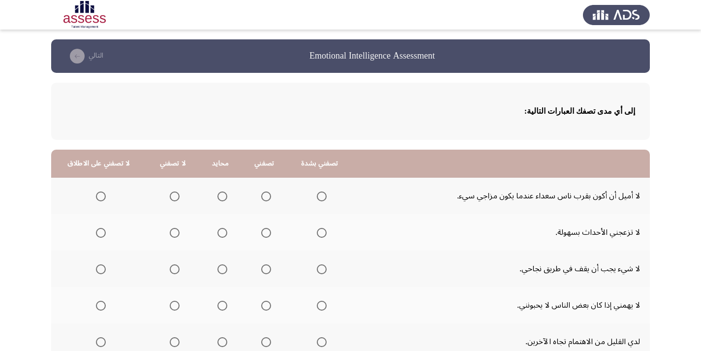
click at [220, 199] on span "Select an option" at bounding box center [223, 196] width 10 height 10
click at [220, 199] on input "Select an option" at bounding box center [223, 196] width 10 height 10
click at [220, 231] on span "Select an option" at bounding box center [223, 233] width 10 height 10
click at [220, 231] on input "Select an option" at bounding box center [223, 233] width 10 height 10
click at [218, 268] on span "Select an option" at bounding box center [223, 269] width 10 height 10
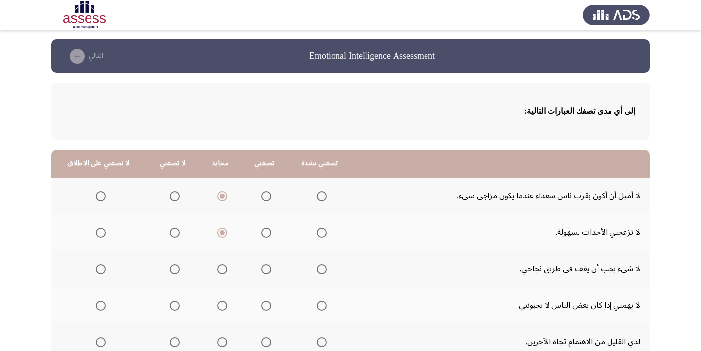
click at [218, 268] on input "Select an option" at bounding box center [223, 269] width 10 height 10
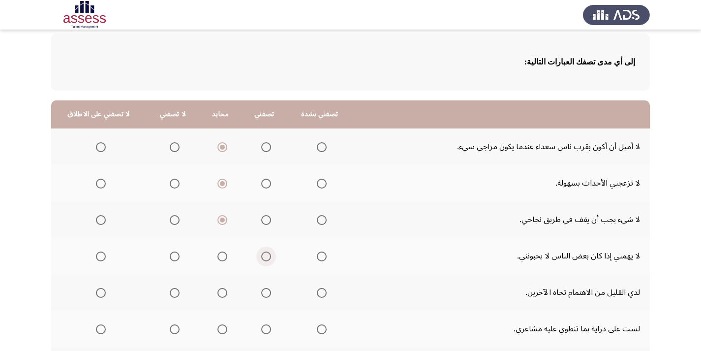
click at [261, 257] on span "Select an option" at bounding box center [266, 257] width 10 height 10
click at [261, 257] on input "Select an option" at bounding box center [266, 257] width 10 height 10
click at [170, 293] on span "Select an option" at bounding box center [175, 293] width 10 height 10
click at [170, 293] on input "Select an option" at bounding box center [175, 293] width 10 height 10
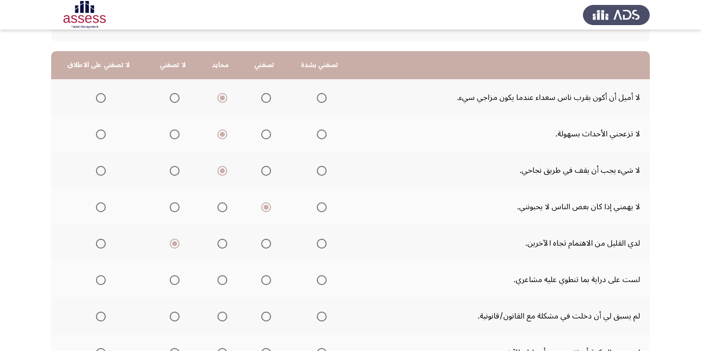
click at [172, 283] on span "Select an option" at bounding box center [175, 280] width 10 height 10
click at [172, 283] on input "Select an option" at bounding box center [175, 280] width 10 height 10
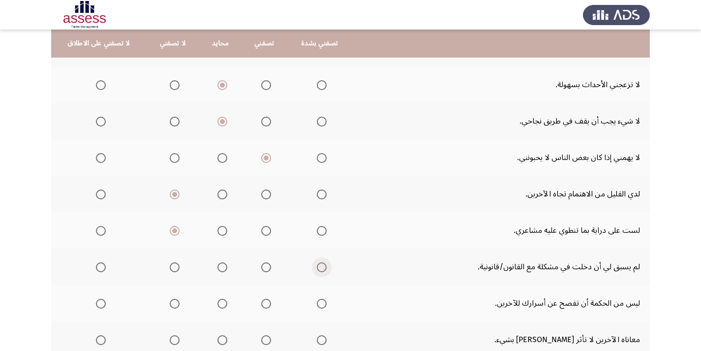
click at [321, 268] on span "Select an option" at bounding box center [322, 267] width 10 height 10
click at [321, 268] on input "Select an option" at bounding box center [322, 267] width 10 height 10
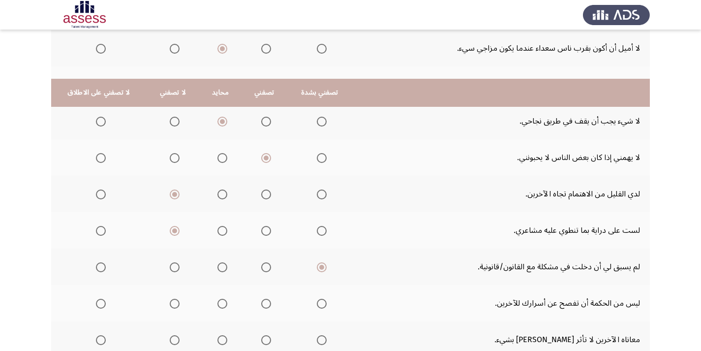
scroll to position [197, 0]
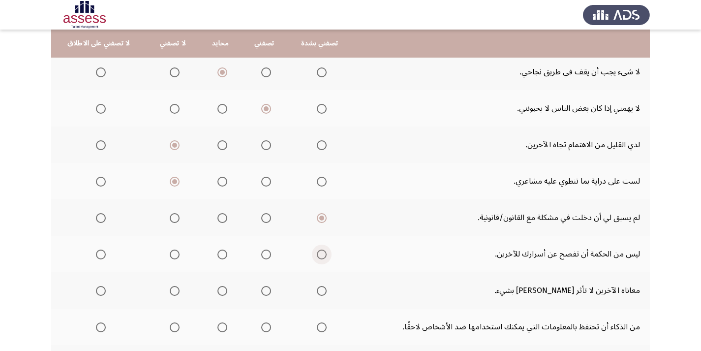
click at [317, 253] on span "Select an option" at bounding box center [322, 255] width 10 height 10
click at [317, 253] on input "Select an option" at bounding box center [322, 255] width 10 height 10
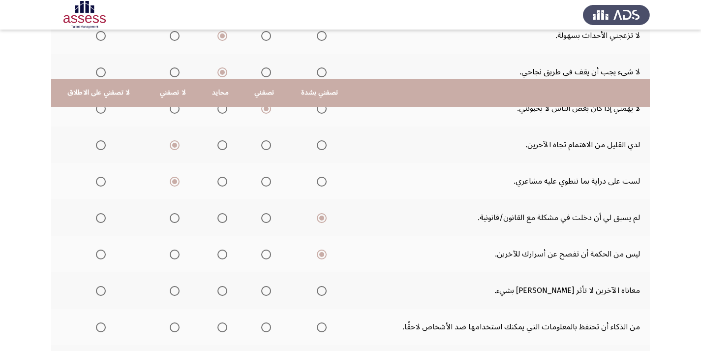
scroll to position [246, 0]
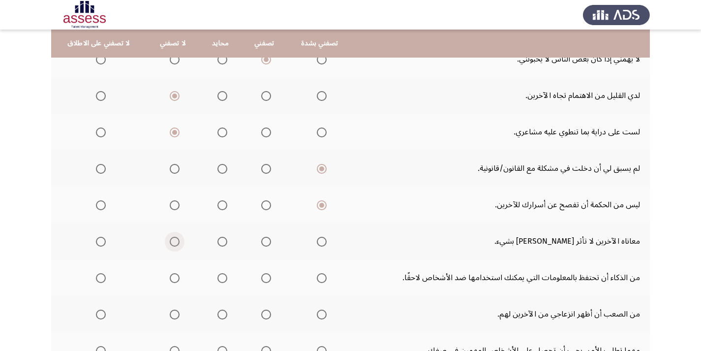
click at [173, 242] on span "Select an option" at bounding box center [175, 242] width 10 height 10
click at [173, 242] on input "Select an option" at bounding box center [175, 242] width 10 height 10
click at [171, 276] on span "Select an option" at bounding box center [175, 278] width 10 height 10
click at [171, 276] on input "Select an option" at bounding box center [175, 278] width 10 height 10
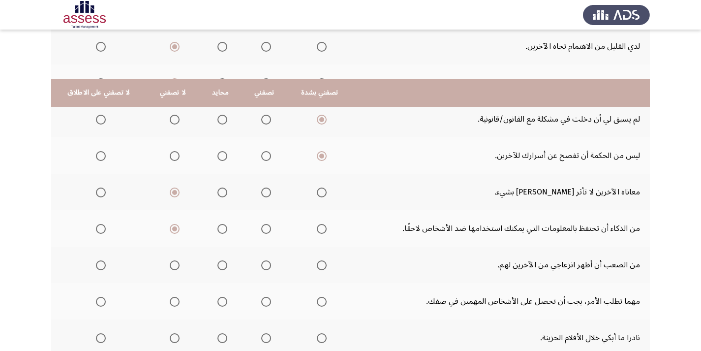
scroll to position [345, 0]
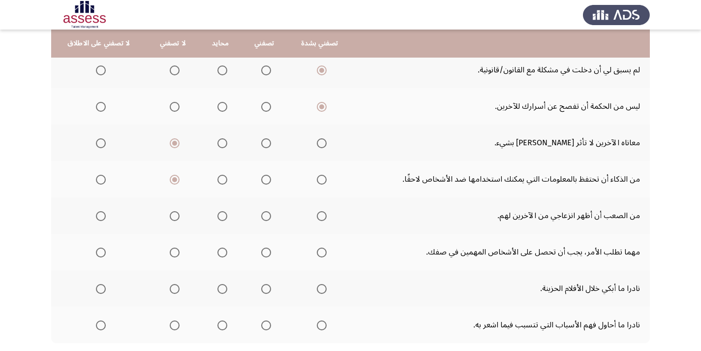
click at [218, 219] on span "Select an option" at bounding box center [223, 216] width 10 height 10
click at [218, 219] on input "Select an option" at bounding box center [223, 216] width 10 height 10
click at [220, 254] on span "Select an option" at bounding box center [223, 253] width 10 height 10
click at [220, 254] on input "Select an option" at bounding box center [223, 253] width 10 height 10
click at [322, 289] on span "Select an option" at bounding box center [322, 289] width 0 height 0
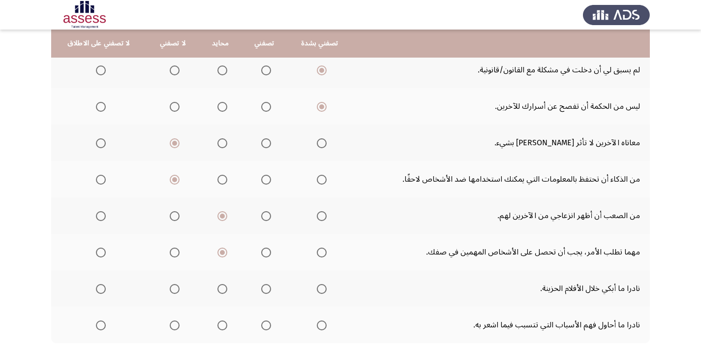
click at [318, 289] on input "Select an option" at bounding box center [322, 289] width 10 height 10
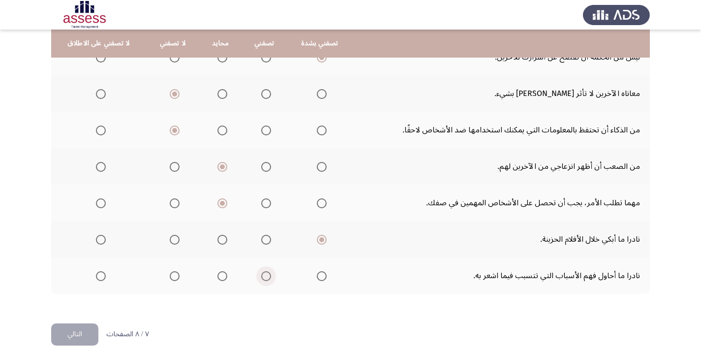
click at [262, 274] on span "Select an option" at bounding box center [266, 276] width 10 height 10
click at [262, 274] on input "Select an option" at bounding box center [266, 276] width 10 height 10
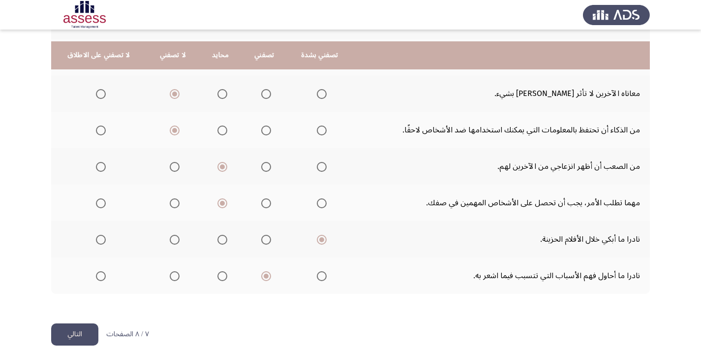
scroll to position [406, 0]
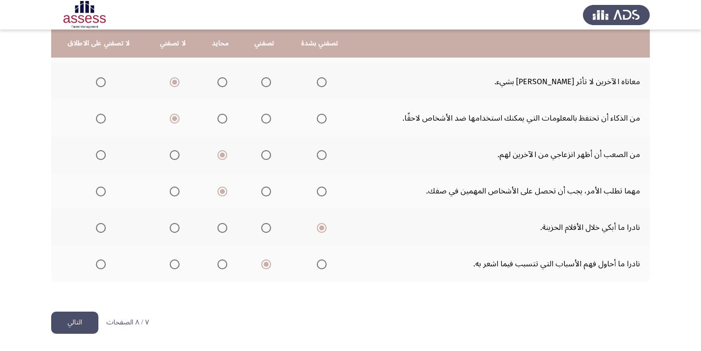
click at [170, 266] on span "Select an option" at bounding box center [175, 264] width 10 height 10
click at [170, 266] on input "Select an option" at bounding box center [175, 264] width 10 height 10
click at [101, 263] on span "Select an option" at bounding box center [101, 264] width 10 height 10
click at [101, 263] on input "Select an option" at bounding box center [101, 264] width 10 height 10
click at [70, 319] on button "التالي" at bounding box center [74, 323] width 47 height 22
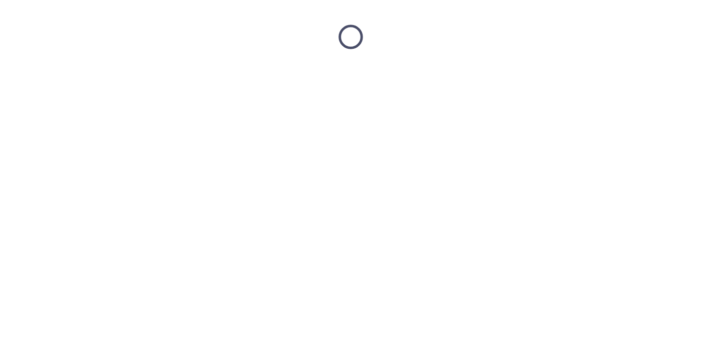
scroll to position [0, 0]
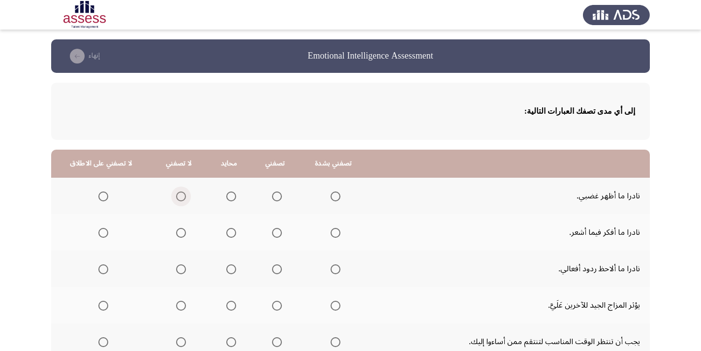
click at [177, 196] on span "Select an option" at bounding box center [181, 196] width 10 height 10
click at [177, 196] on input "Select an option" at bounding box center [181, 196] width 10 height 10
click at [177, 233] on span "Select an option" at bounding box center [181, 233] width 10 height 10
click at [177, 233] on input "Select an option" at bounding box center [181, 233] width 10 height 10
click at [177, 274] on span "Select an option" at bounding box center [181, 269] width 10 height 10
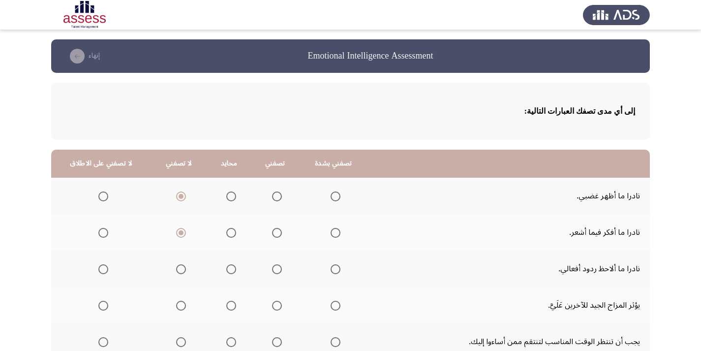
click at [177, 274] on input "Select an option" at bounding box center [181, 269] width 10 height 10
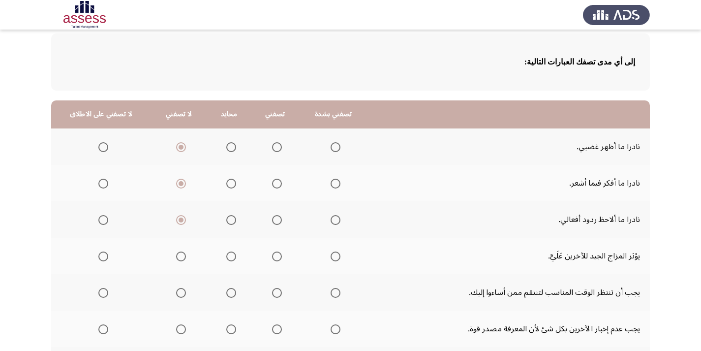
scroll to position [98, 0]
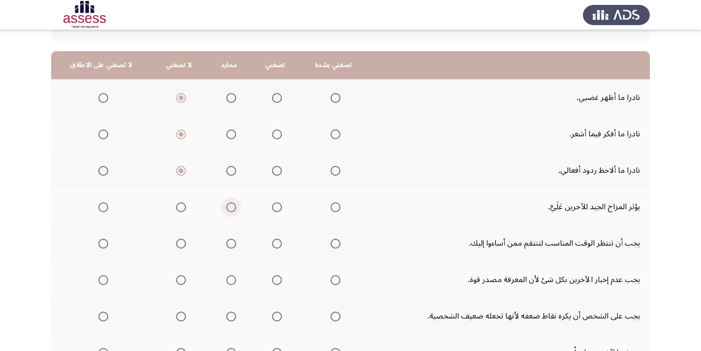
click at [227, 208] on span "Select an option" at bounding box center [231, 207] width 10 height 10
click at [227, 208] on input "Select an option" at bounding box center [231, 207] width 10 height 10
click at [274, 210] on span "Select an option" at bounding box center [277, 207] width 10 height 10
click at [274, 210] on input "Select an option" at bounding box center [277, 207] width 10 height 10
click at [176, 245] on span "Select an option" at bounding box center [181, 244] width 10 height 10
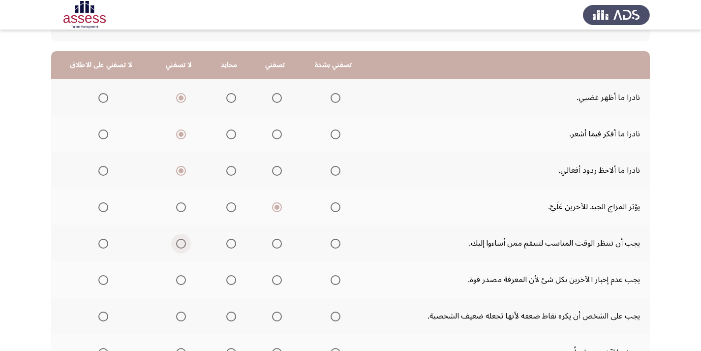
click at [176, 245] on input "Select an option" at bounding box center [181, 244] width 10 height 10
click at [228, 244] on span "Select an option" at bounding box center [231, 244] width 10 height 10
click at [228, 244] on input "Select an option" at bounding box center [231, 244] width 10 height 10
click at [272, 279] on span "Select an option" at bounding box center [277, 280] width 10 height 10
click at [272, 279] on input "Select an option" at bounding box center [277, 280] width 10 height 10
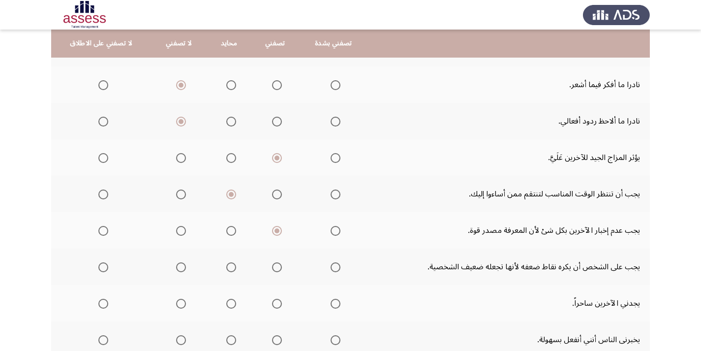
scroll to position [197, 0]
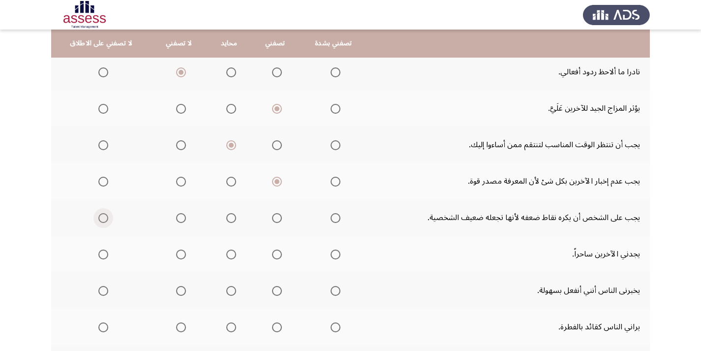
click at [100, 219] on span "Select an option" at bounding box center [103, 218] width 10 height 10
click at [100, 219] on input "Select an option" at bounding box center [103, 218] width 10 height 10
click at [272, 252] on span "Select an option" at bounding box center [277, 255] width 10 height 10
click at [272, 252] on input "Select an option" at bounding box center [277, 255] width 10 height 10
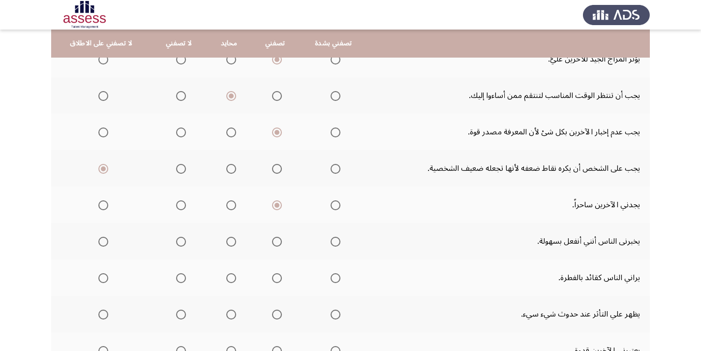
scroll to position [295, 0]
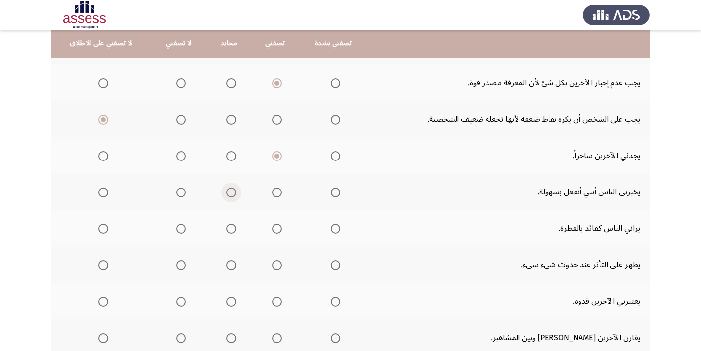
click at [226, 192] on span "Select an option" at bounding box center [231, 193] width 10 height 10
click at [226, 192] on input "Select an option" at bounding box center [231, 193] width 10 height 10
click at [177, 191] on span "Select an option" at bounding box center [181, 193] width 10 height 10
click at [177, 191] on input "Select an option" at bounding box center [181, 193] width 10 height 10
click at [273, 230] on span "Select an option" at bounding box center [277, 229] width 10 height 10
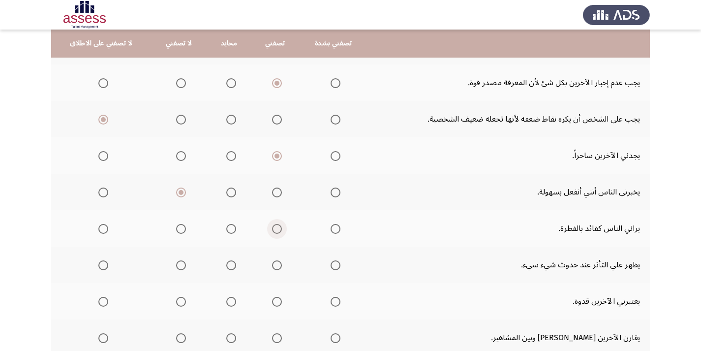
click at [273, 230] on input "Select an option" at bounding box center [277, 229] width 10 height 10
click at [333, 263] on span "Select an option" at bounding box center [336, 265] width 10 height 10
click at [333, 263] on input "Select an option" at bounding box center [336, 265] width 10 height 10
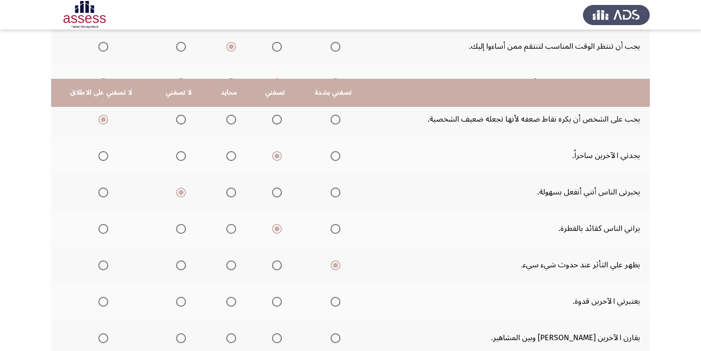
scroll to position [345, 0]
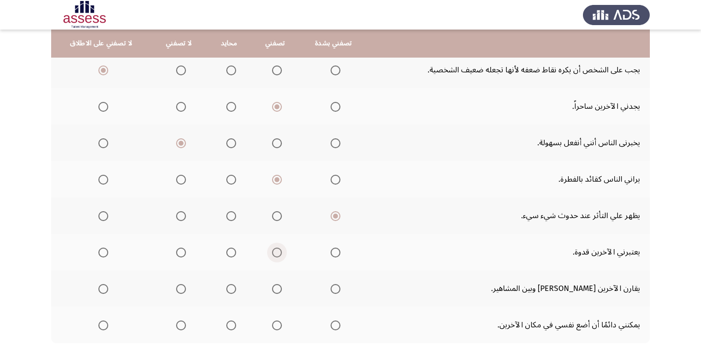
click at [272, 250] on span "Select an option" at bounding box center [277, 253] width 10 height 10
click at [272, 250] on input "Select an option" at bounding box center [277, 253] width 10 height 10
click at [179, 289] on span "Select an option" at bounding box center [181, 289] width 10 height 10
click at [179, 289] on input "Select an option" at bounding box center [181, 289] width 10 height 10
click at [272, 327] on span "Select an option" at bounding box center [277, 325] width 10 height 10
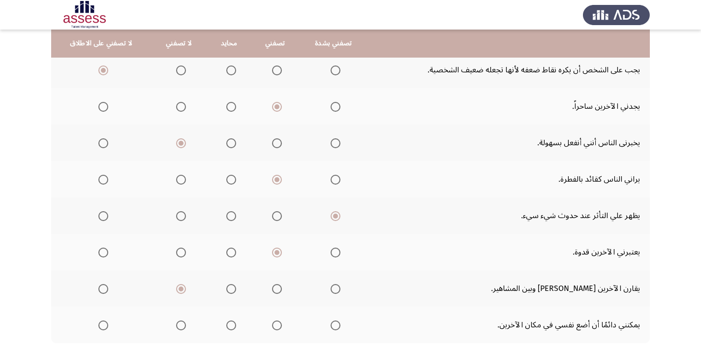
click at [272, 327] on input "Select an option" at bounding box center [277, 325] width 10 height 10
click at [227, 142] on span "Select an option" at bounding box center [231, 143] width 10 height 10
click at [227, 142] on input "Select an option" at bounding box center [231, 143] width 10 height 10
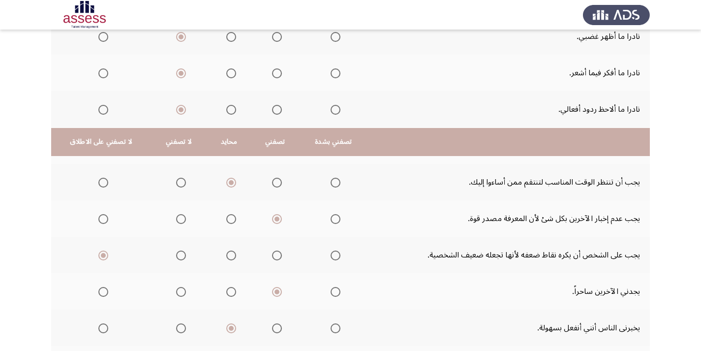
scroll to position [406, 0]
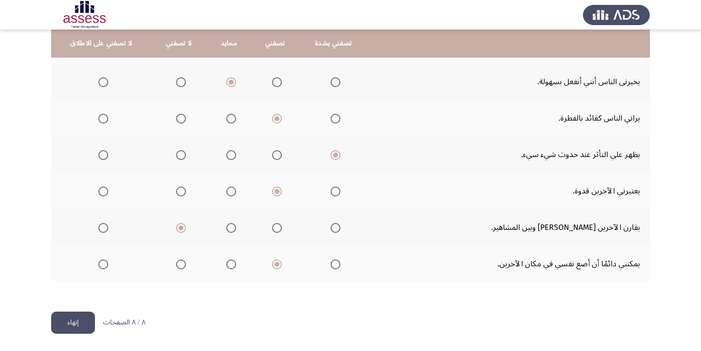
click at [78, 326] on button "إنهاء" at bounding box center [73, 323] width 44 height 22
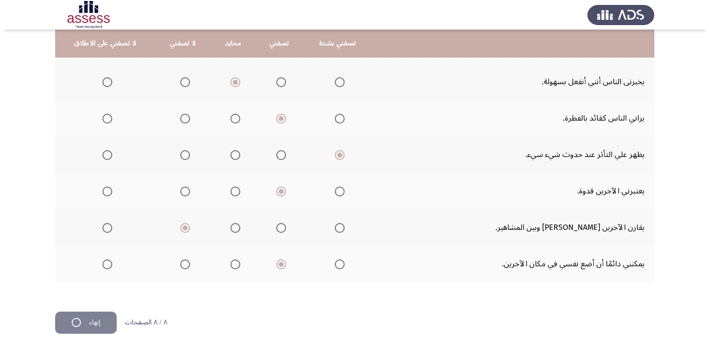
scroll to position [0, 0]
